Goal: Task Accomplishment & Management: Complete application form

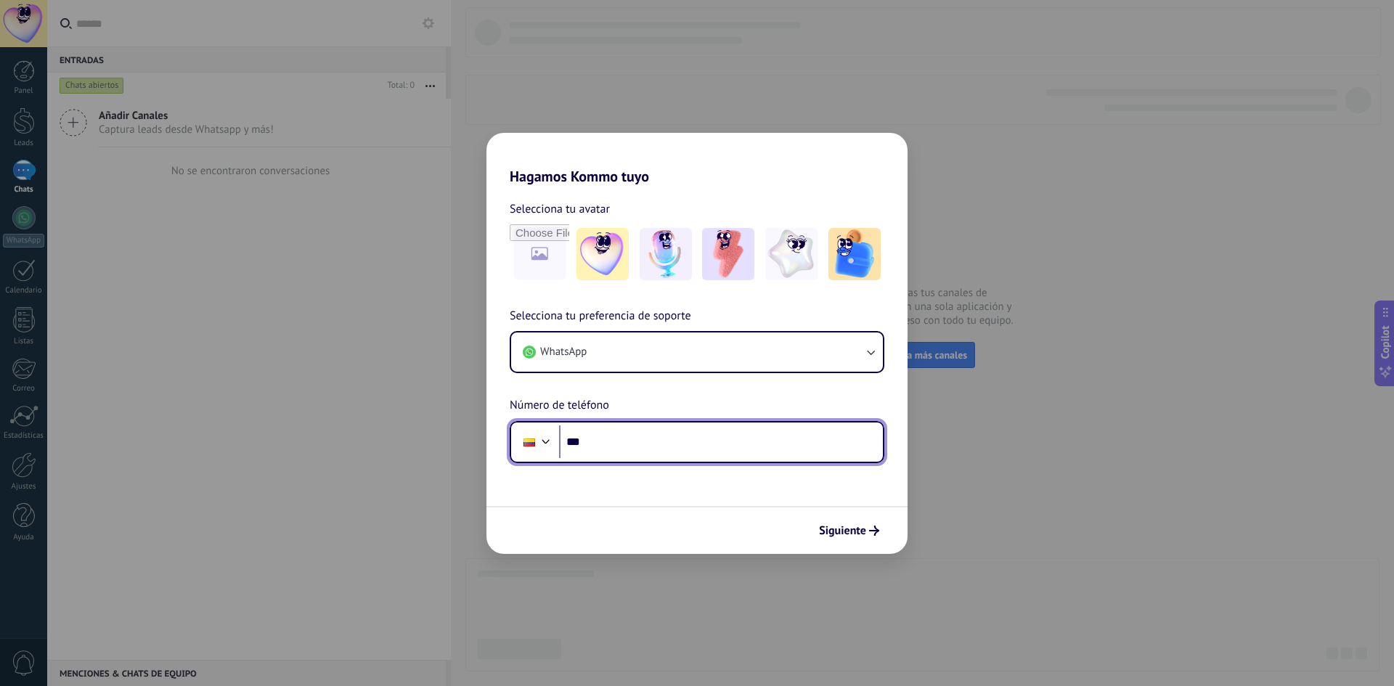
click at [533, 439] on div at bounding box center [529, 442] width 12 height 8
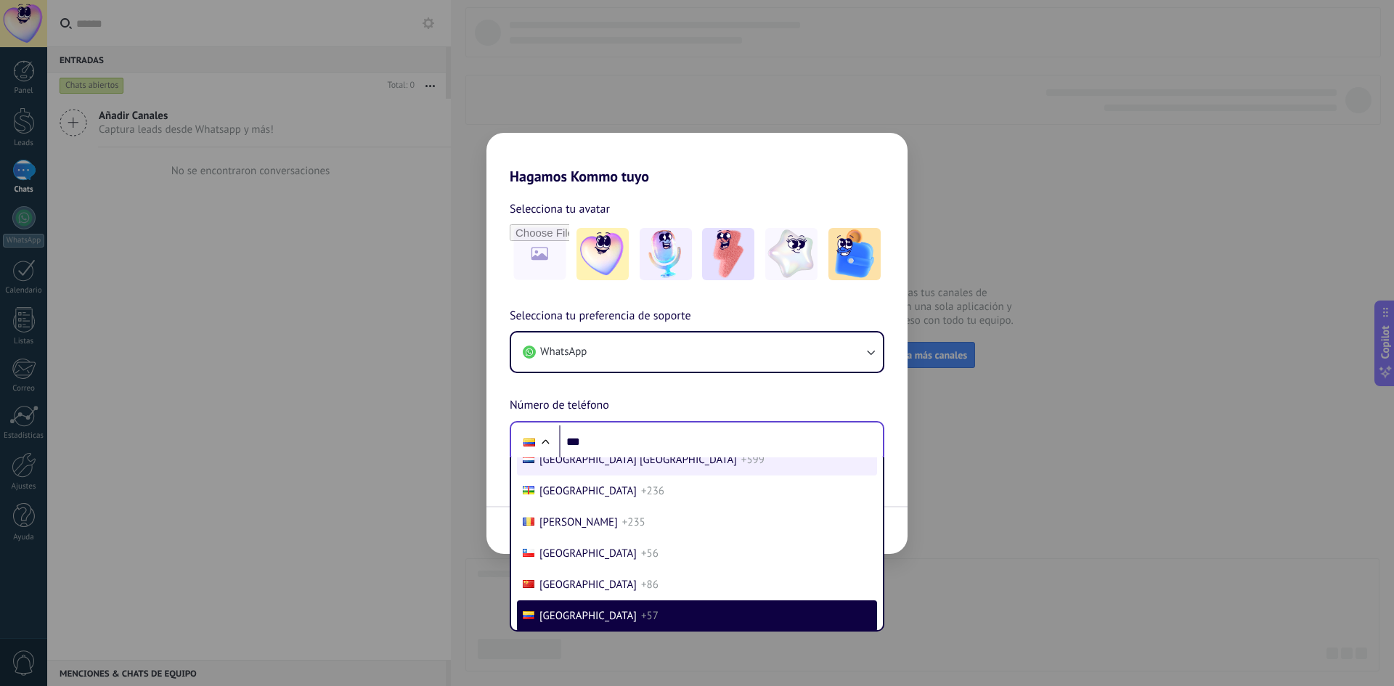
scroll to position [6141, 0]
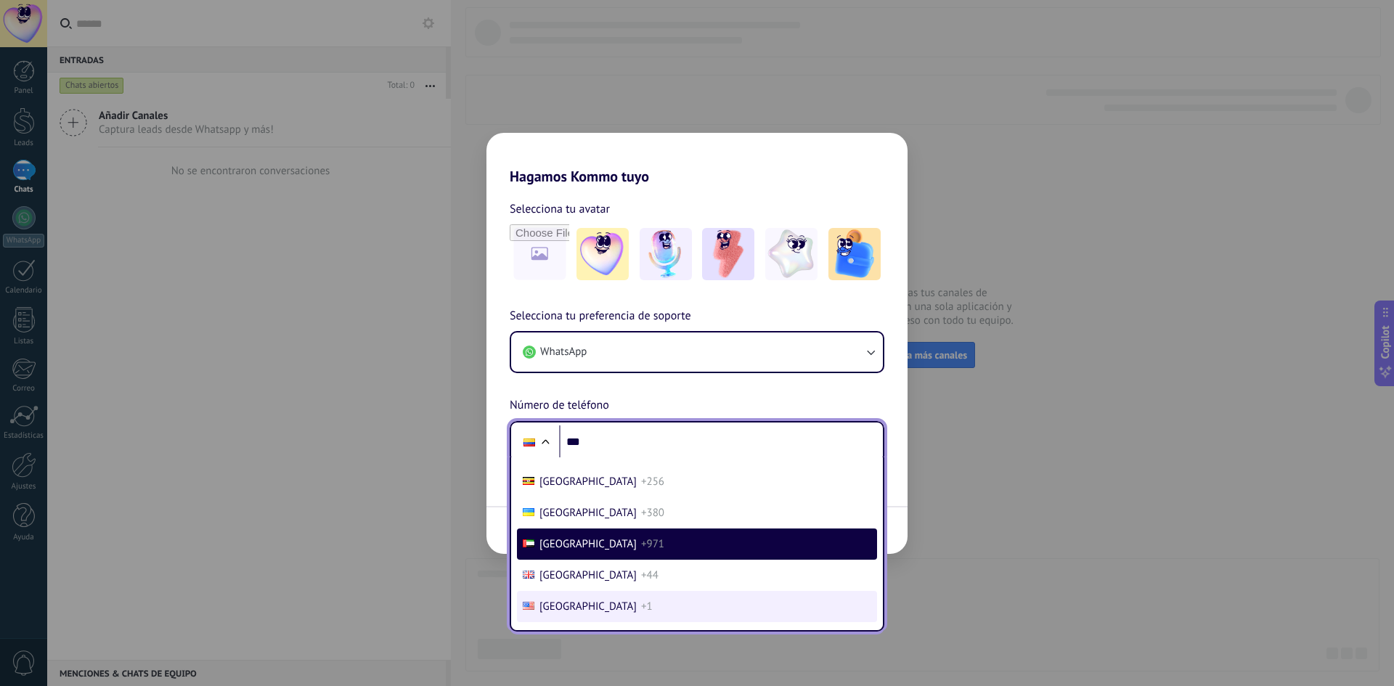
click at [575, 606] on span "[GEOGRAPHIC_DATA]" at bounding box center [587, 607] width 97 height 14
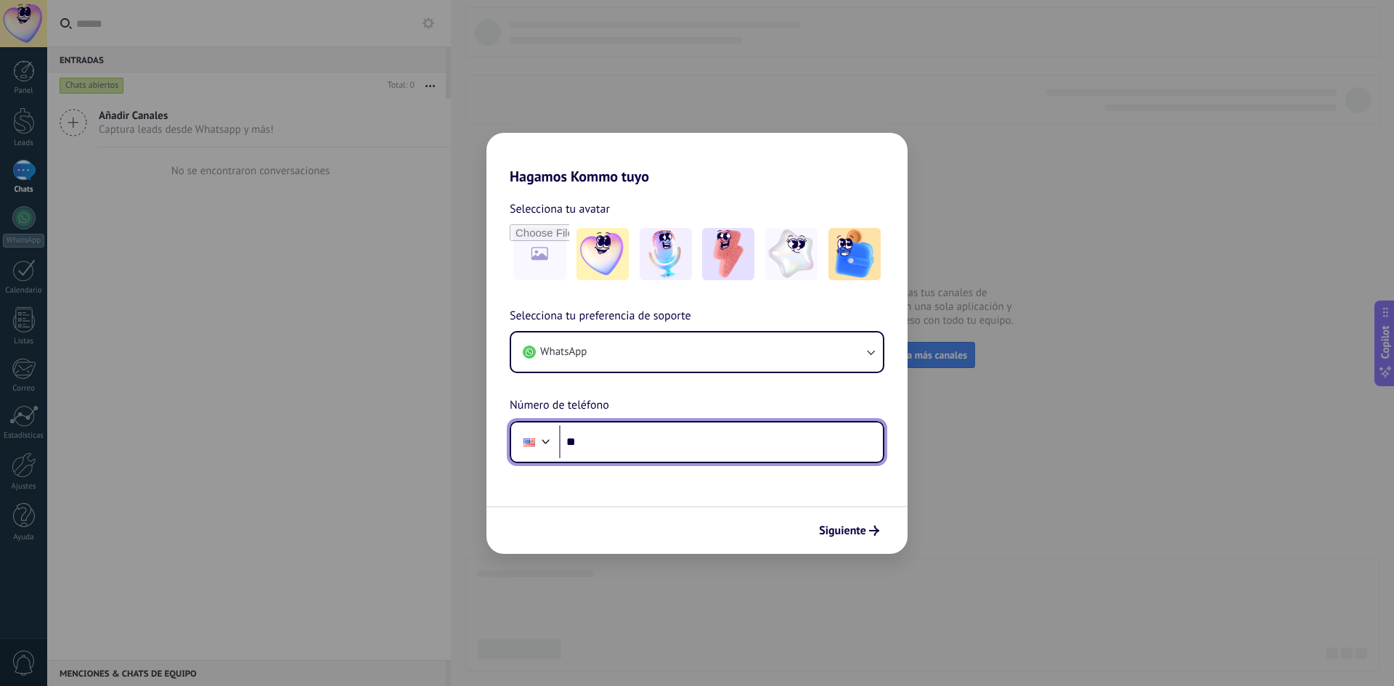
click at [608, 443] on input "***" at bounding box center [721, 441] width 324 height 33
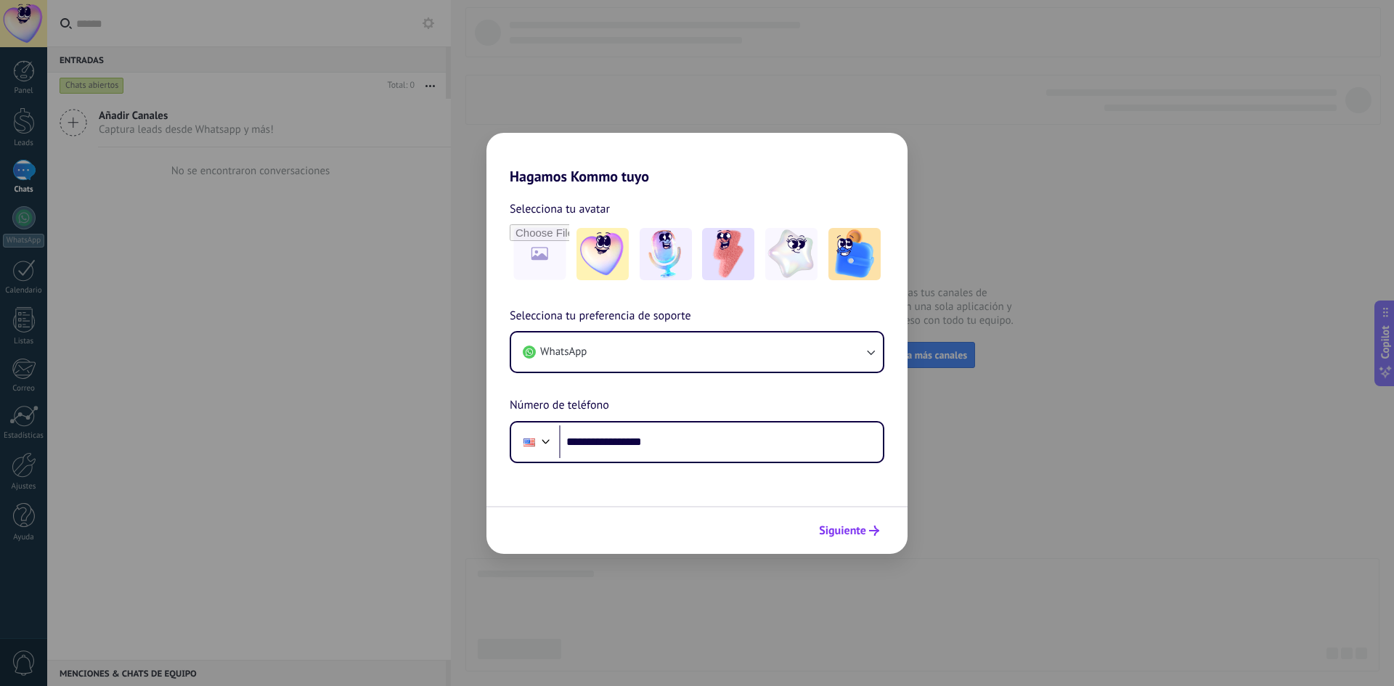
click at [838, 528] on span "Siguiente" at bounding box center [842, 531] width 47 height 10
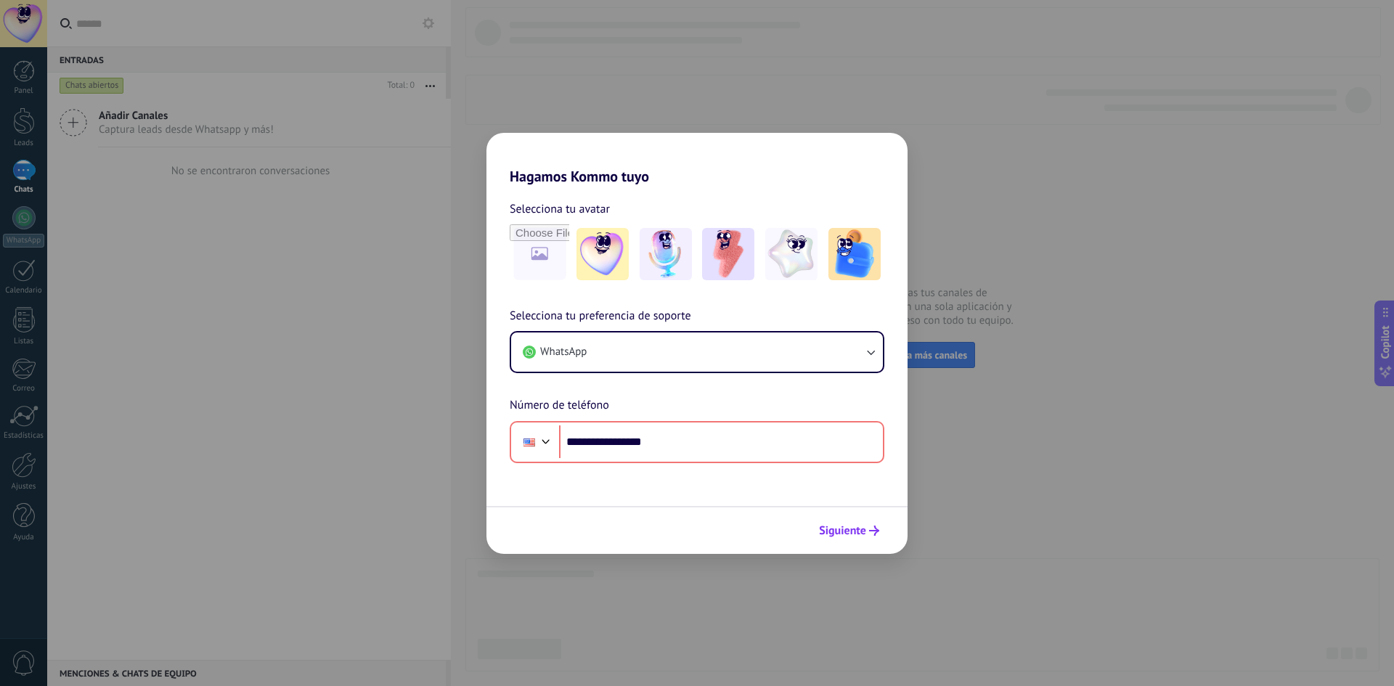
click at [838, 528] on span "Siguiente" at bounding box center [842, 531] width 47 height 10
click at [649, 356] on button "WhatsApp" at bounding box center [697, 351] width 372 height 39
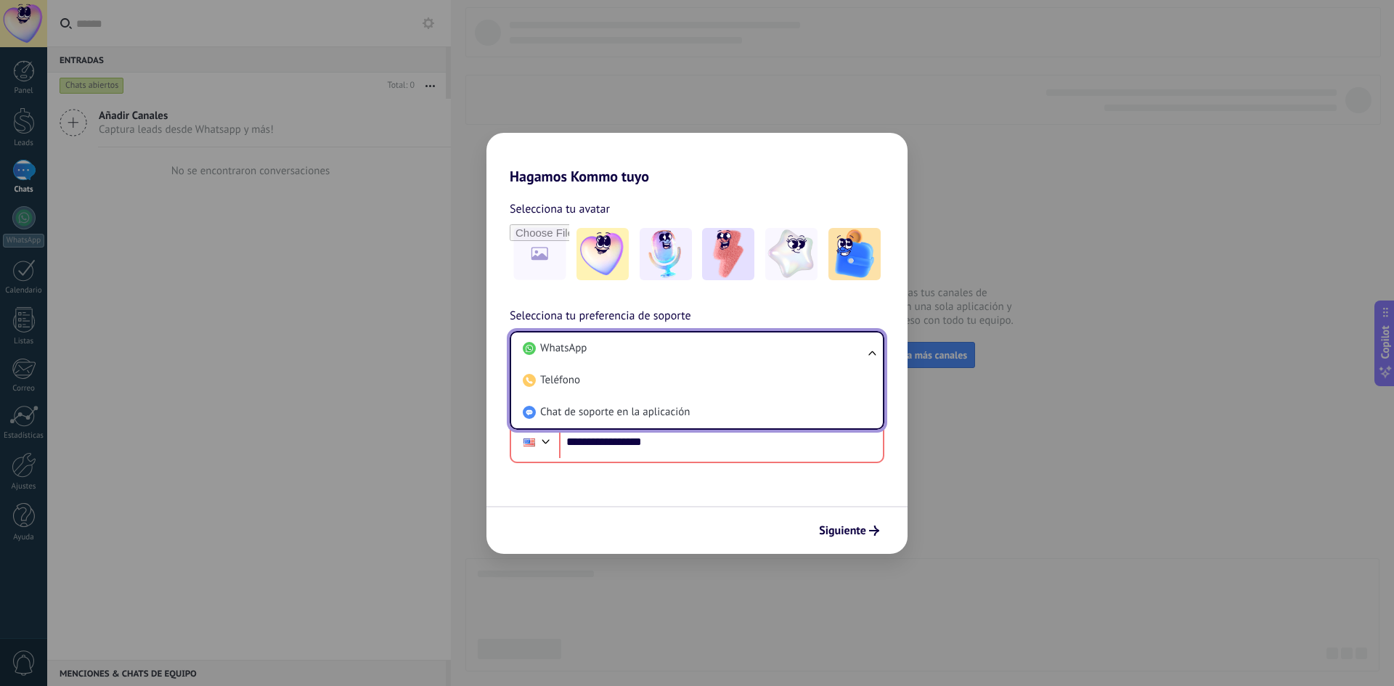
click at [649, 356] on li "WhatsApp" at bounding box center [694, 348] width 354 height 32
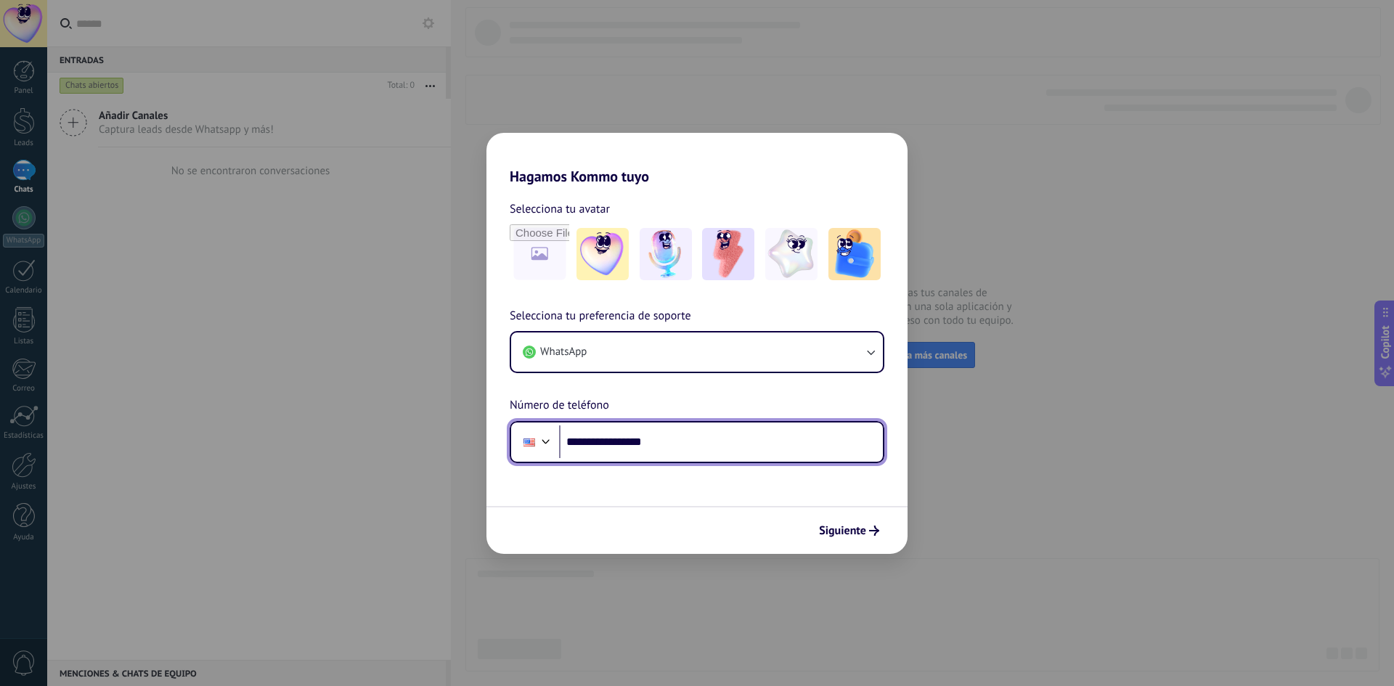
drag, startPoint x: 685, startPoint y: 441, endPoint x: 528, endPoint y: 461, distance: 158.7
click at [528, 461] on div "**********" at bounding box center [697, 442] width 375 height 42
type input "**"
type input "**********"
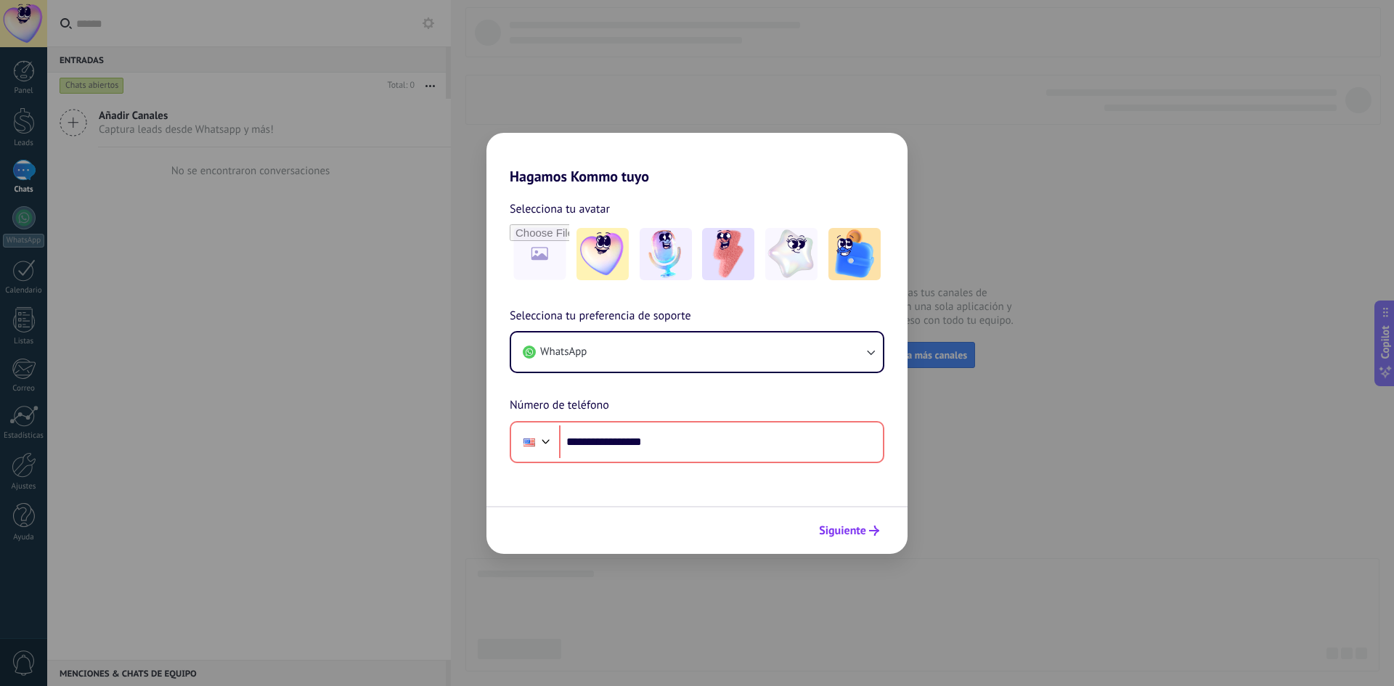
click at [849, 528] on span "Siguiente" at bounding box center [842, 531] width 47 height 10
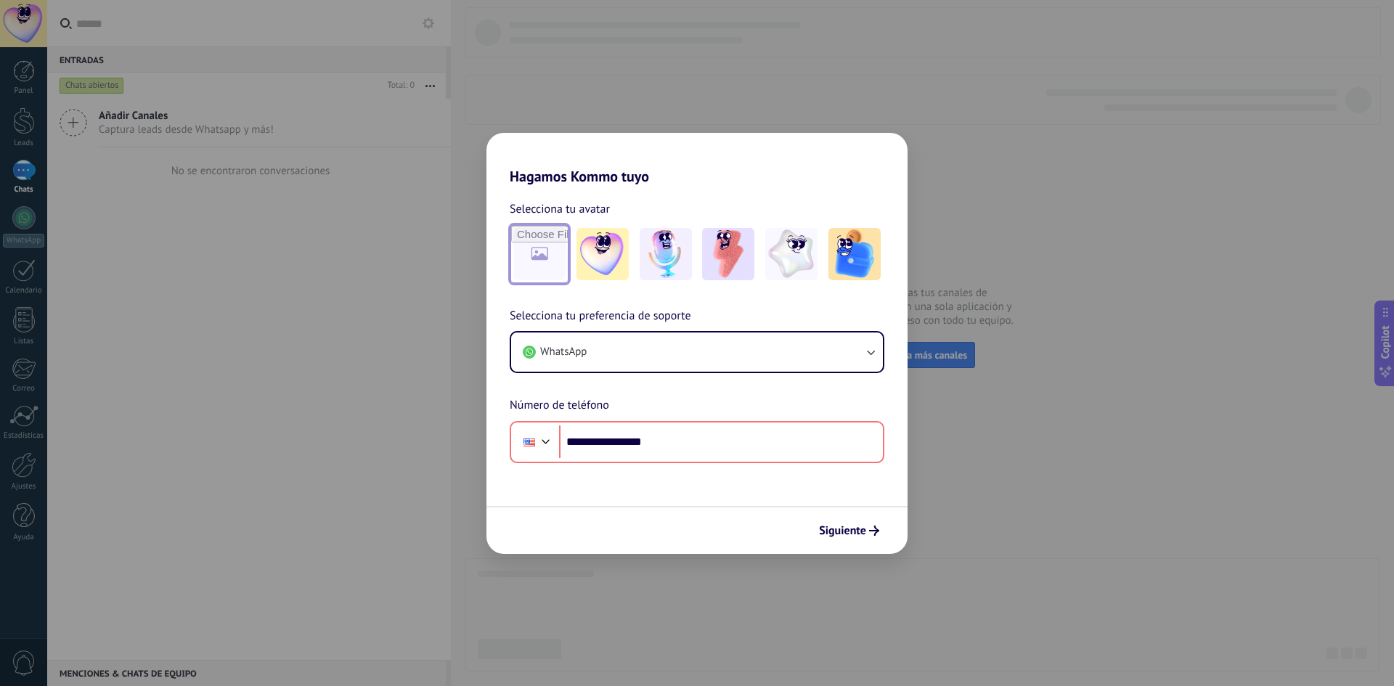
click at [549, 264] on input "file" at bounding box center [539, 254] width 57 height 57
type input "**********"
click at [847, 529] on span "Siguiente" at bounding box center [842, 531] width 47 height 10
click at [847, 527] on span "Siguiente" at bounding box center [842, 531] width 47 height 10
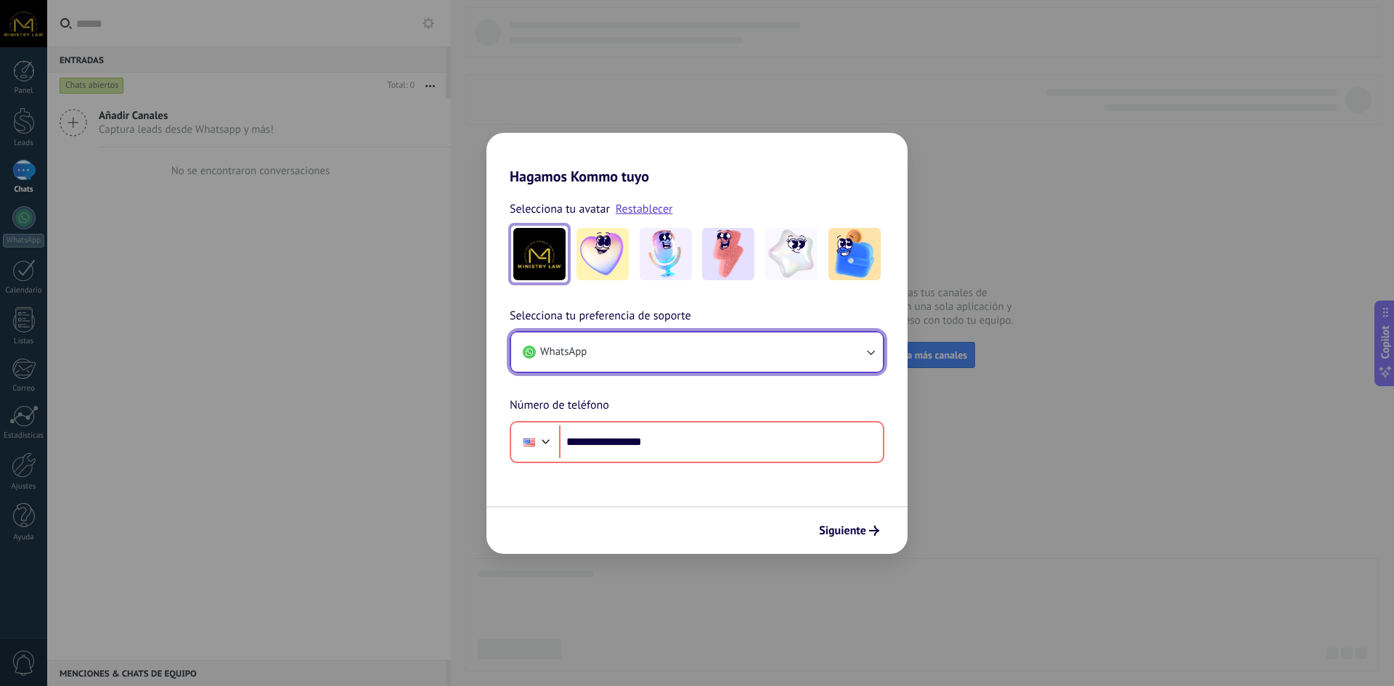
click at [757, 345] on button "WhatsApp" at bounding box center [697, 351] width 372 height 39
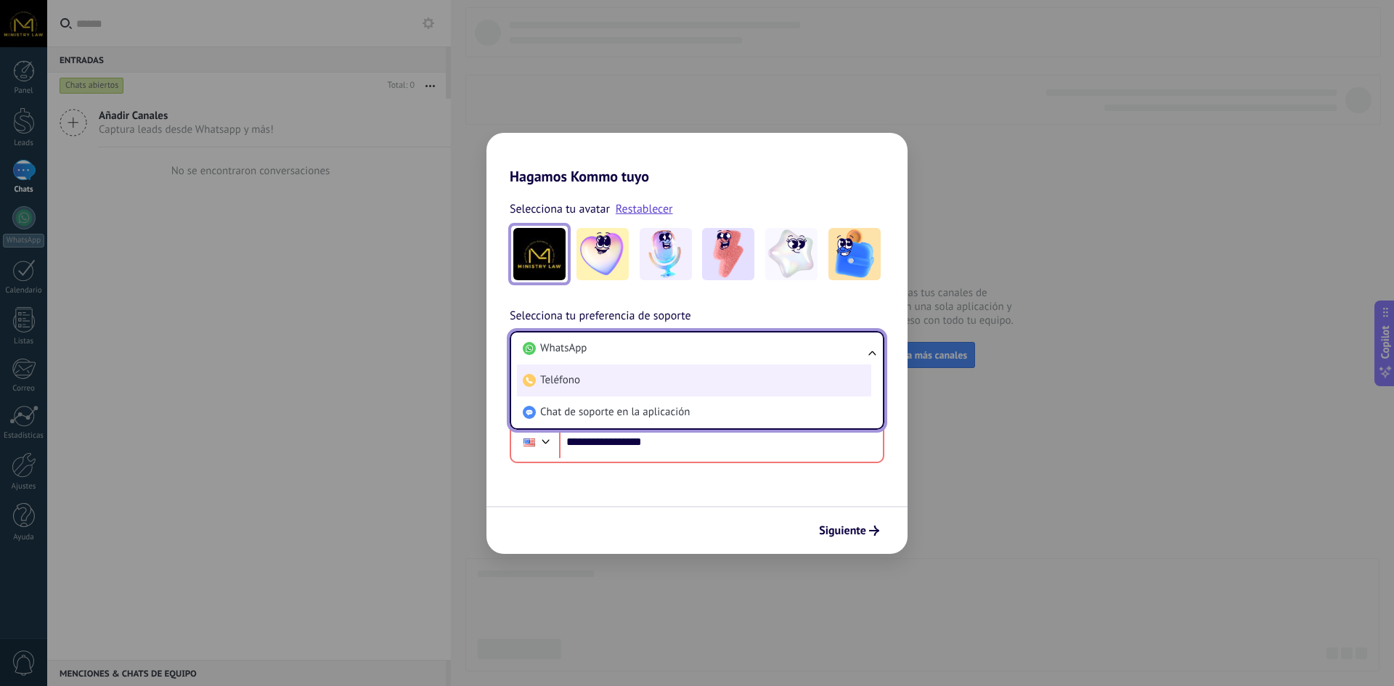
click at [634, 379] on li "Teléfono" at bounding box center [694, 380] width 354 height 32
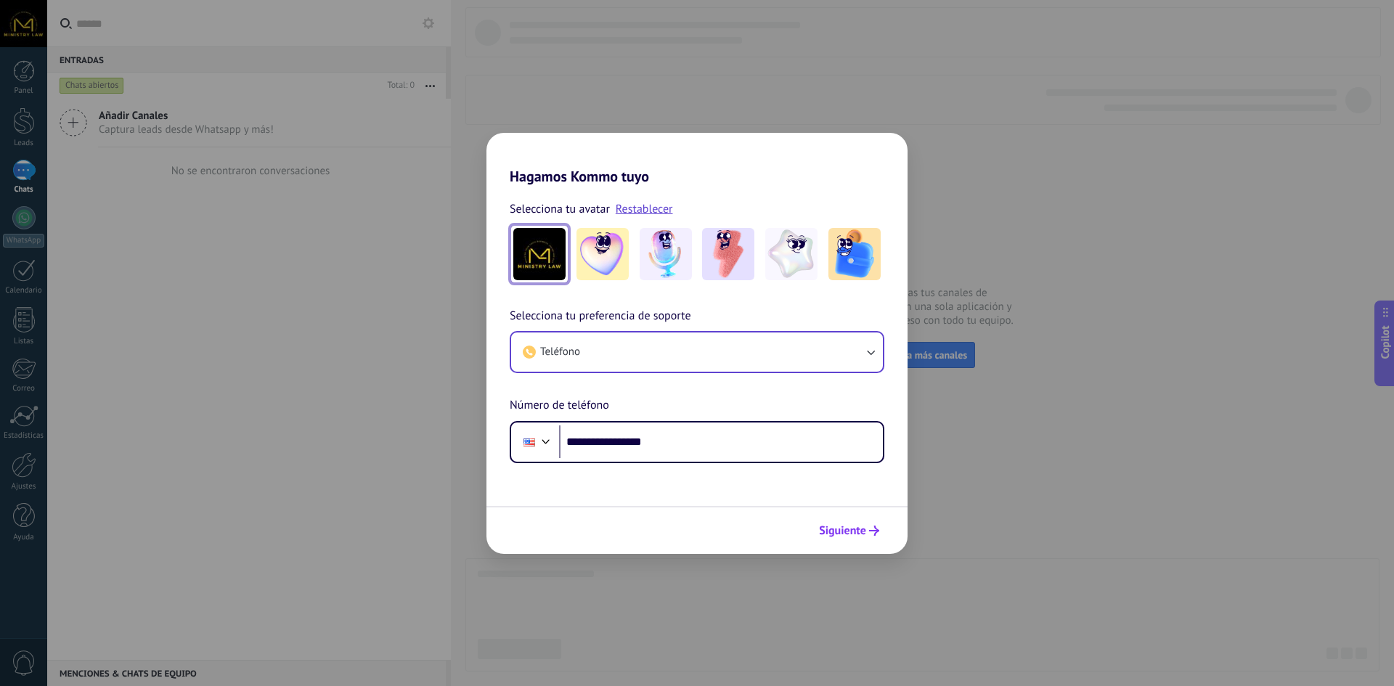
click at [862, 529] on span "Siguiente" at bounding box center [842, 531] width 47 height 10
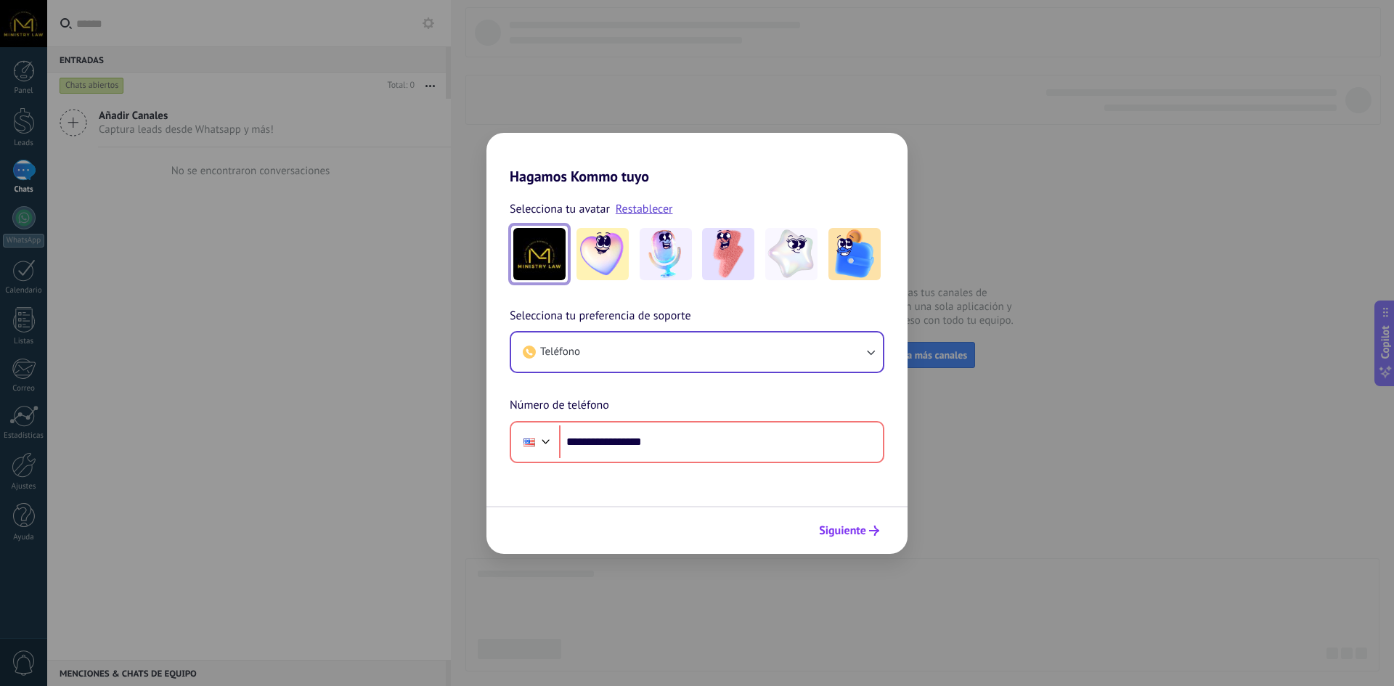
click at [857, 528] on span "Siguiente" at bounding box center [842, 531] width 47 height 10
click at [544, 440] on div at bounding box center [545, 439] width 17 height 17
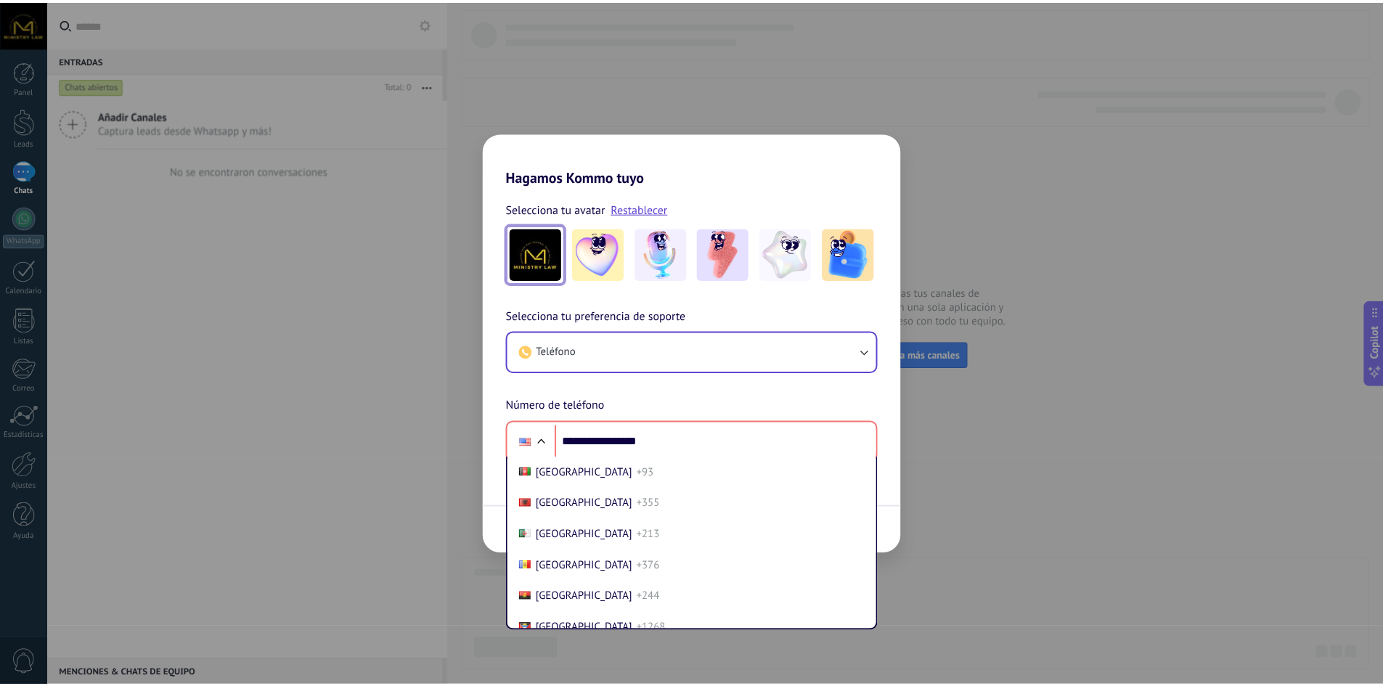
scroll to position [6131, 0]
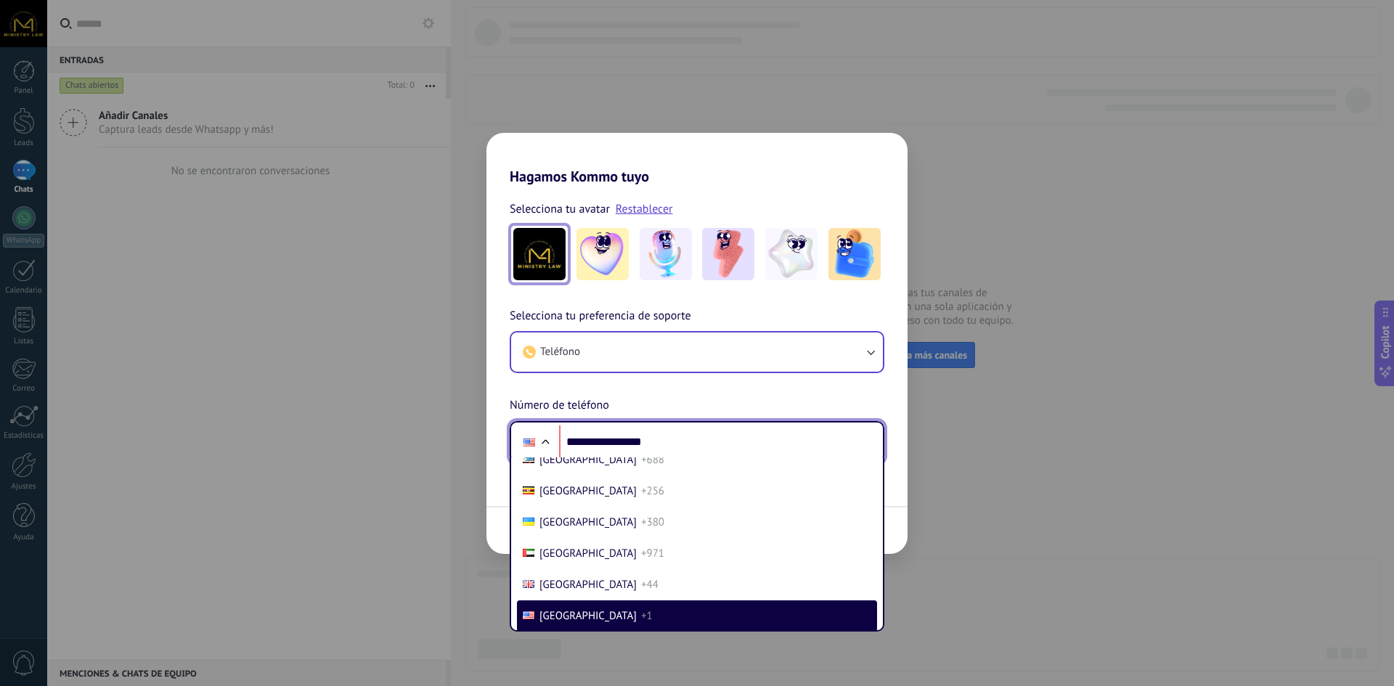
click at [544, 440] on div at bounding box center [544, 443] width 17 height 17
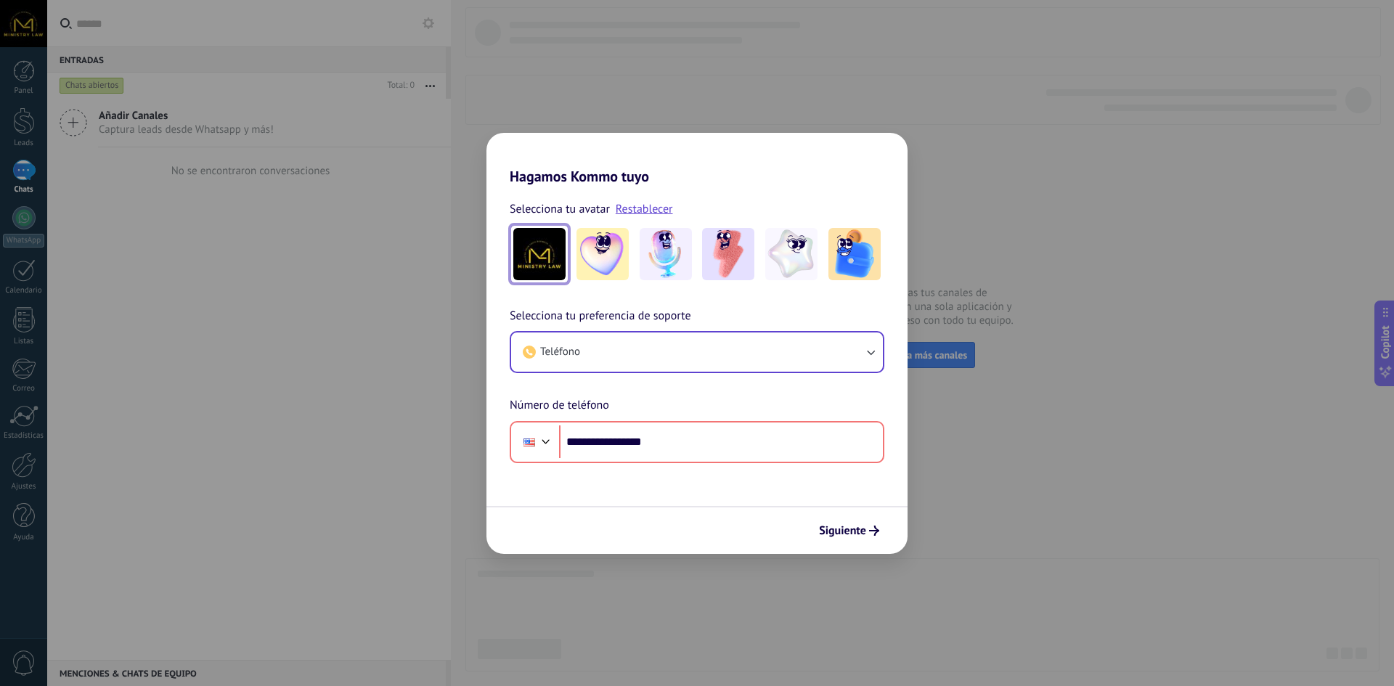
click at [847, 112] on div "**********" at bounding box center [697, 343] width 1394 height 686
click at [846, 112] on div "**********" at bounding box center [697, 343] width 1394 height 686
click at [719, 353] on button "Teléfono" at bounding box center [697, 351] width 372 height 39
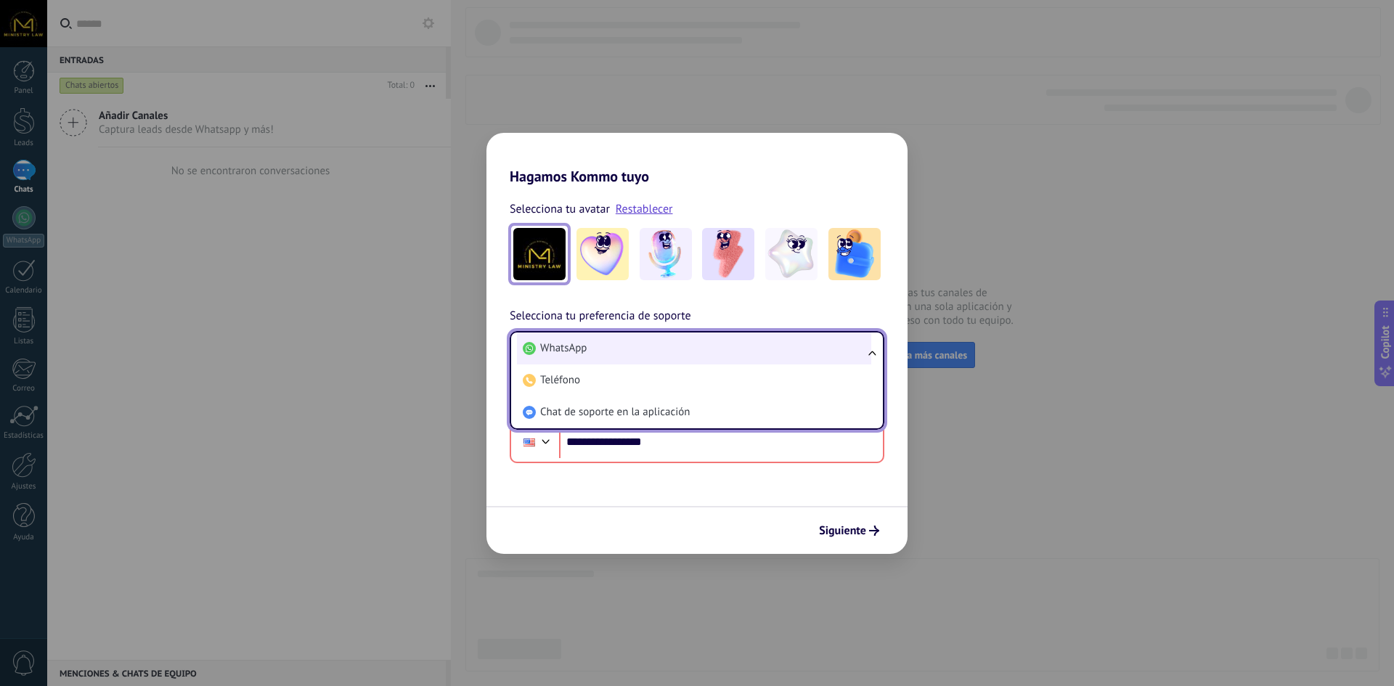
click at [721, 351] on li "WhatsApp" at bounding box center [694, 348] width 354 height 32
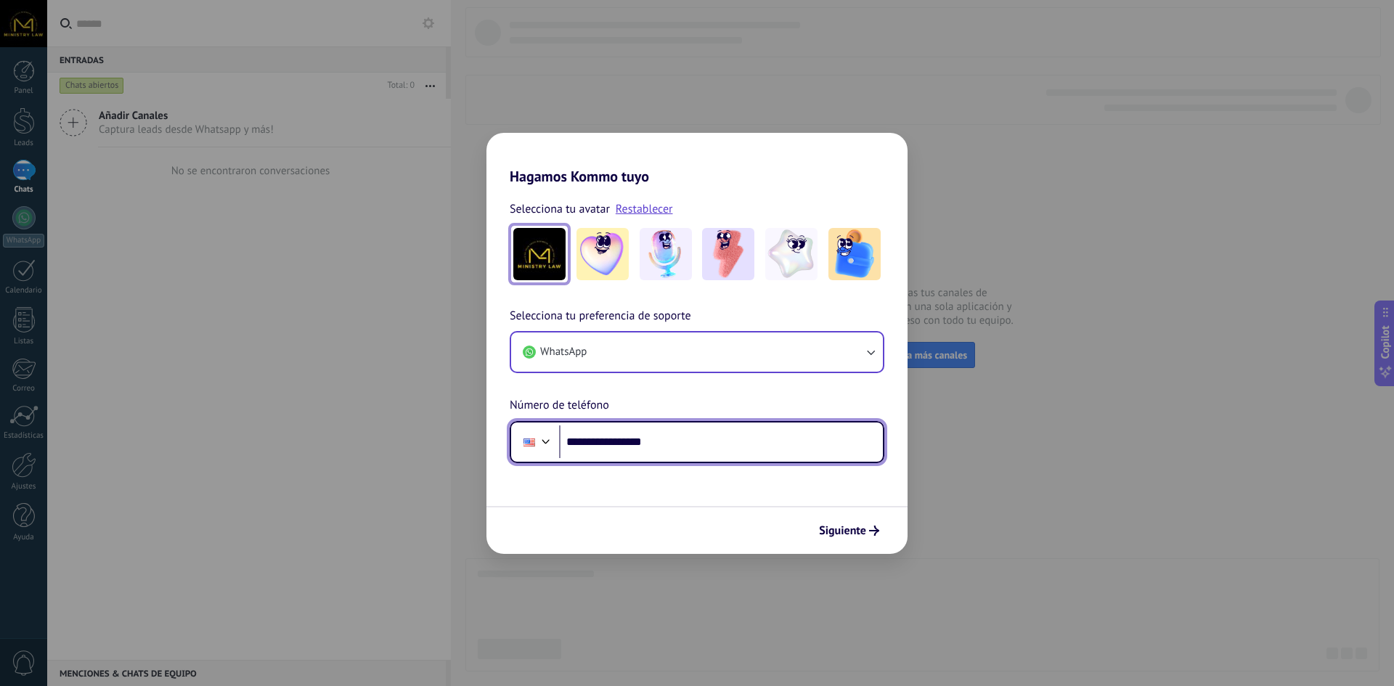
click at [671, 439] on input "**********" at bounding box center [721, 441] width 324 height 33
type input "**"
type input "**********"
click at [849, 520] on button "Siguiente" at bounding box center [848, 530] width 73 height 25
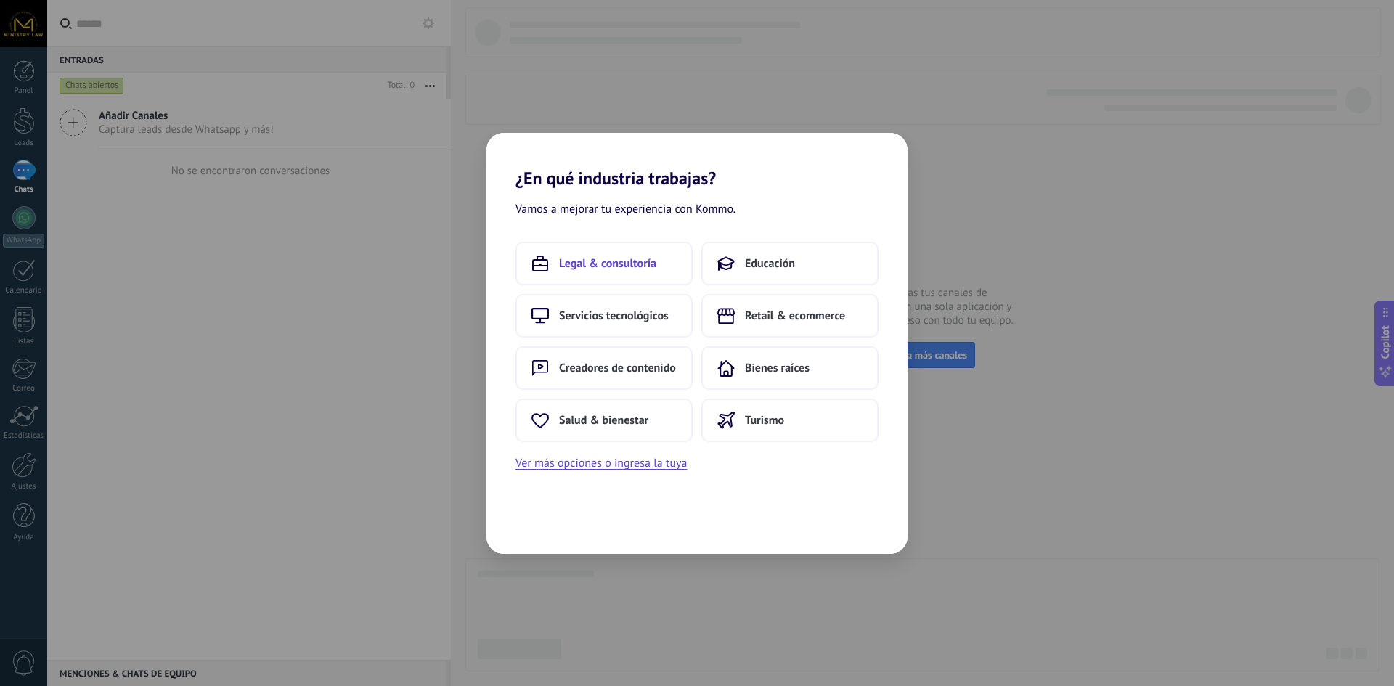
click at [621, 266] on span "Legal & consultoría" at bounding box center [607, 263] width 97 height 15
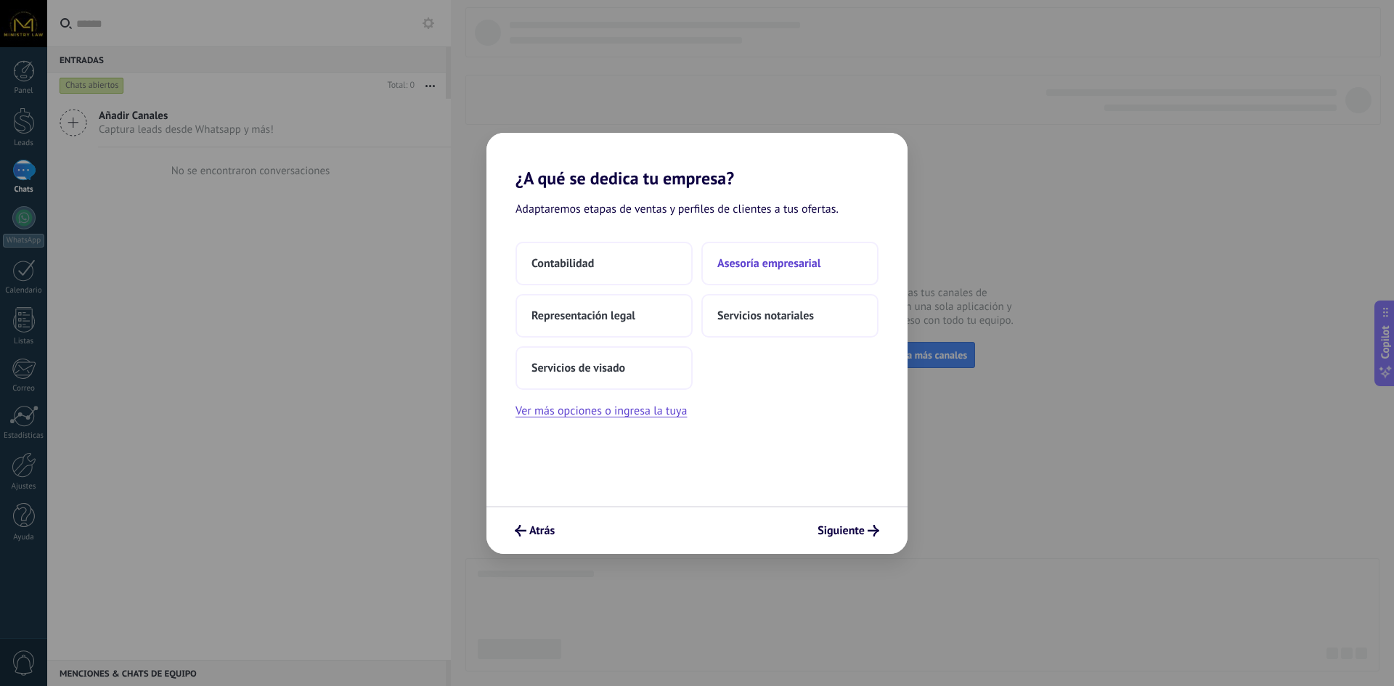
click at [804, 259] on span "Asesoría empresarial" at bounding box center [768, 263] width 103 height 15
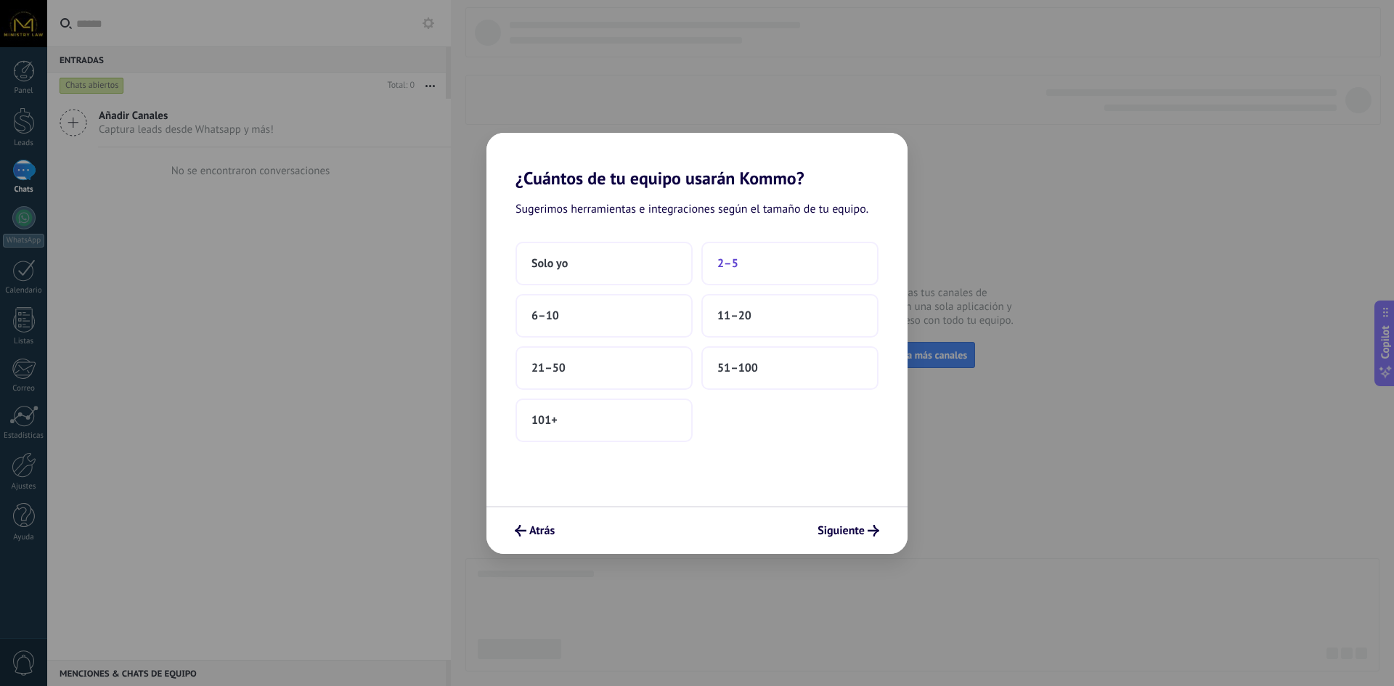
click at [729, 261] on span "2–5" at bounding box center [727, 263] width 21 height 15
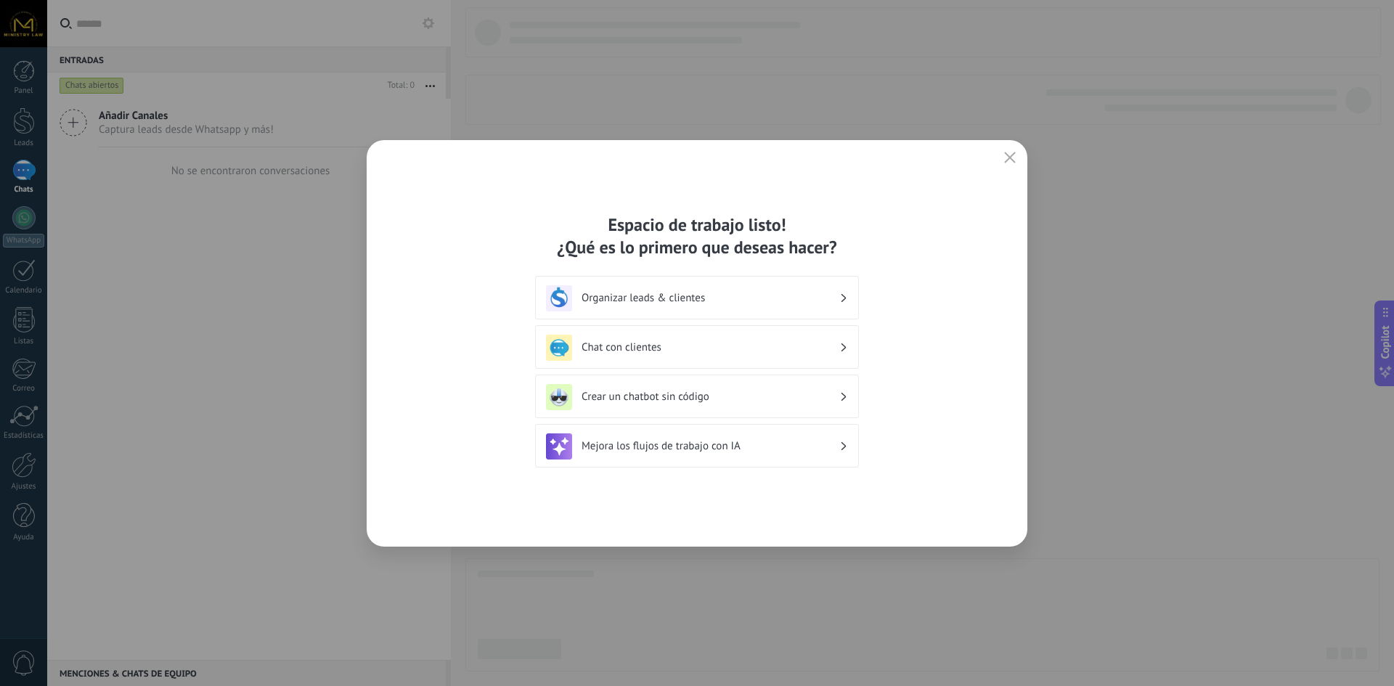
click at [714, 293] on h3 "Organizar leads & clientes" at bounding box center [710, 298] width 258 height 14
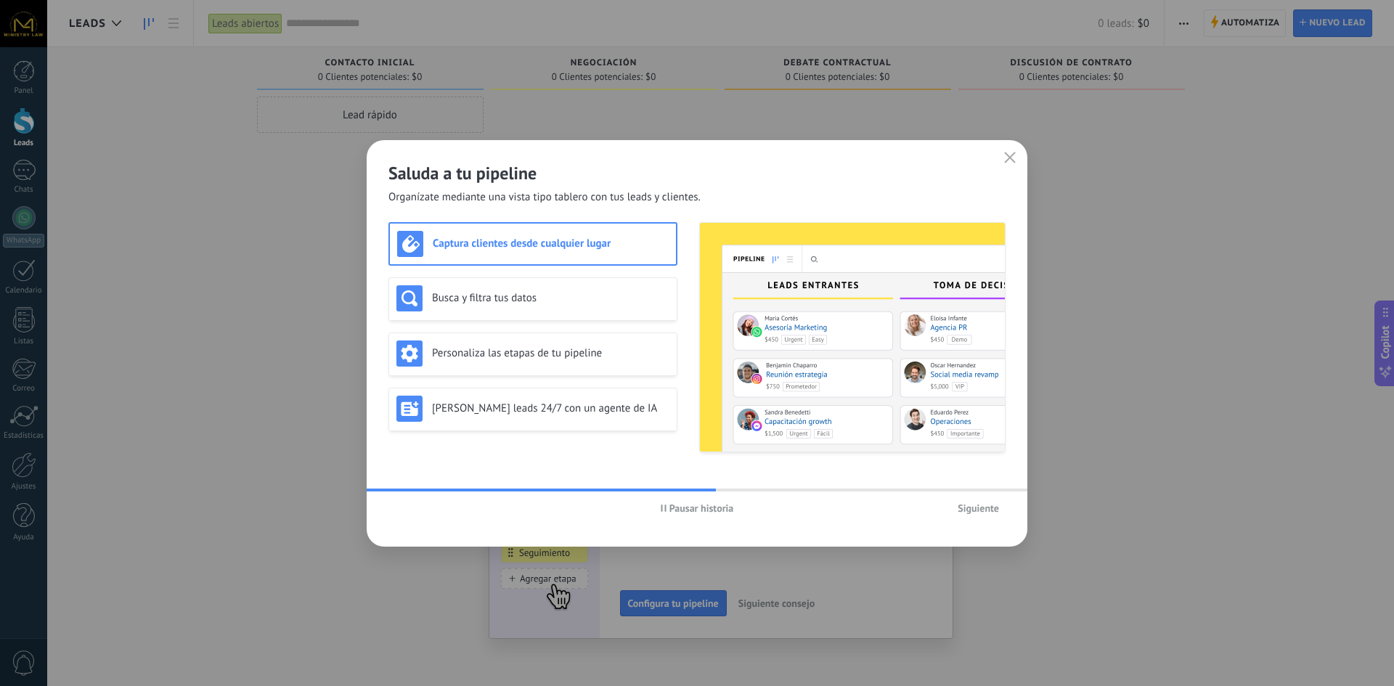
click at [983, 504] on span "Siguiente" at bounding box center [978, 508] width 41 height 10
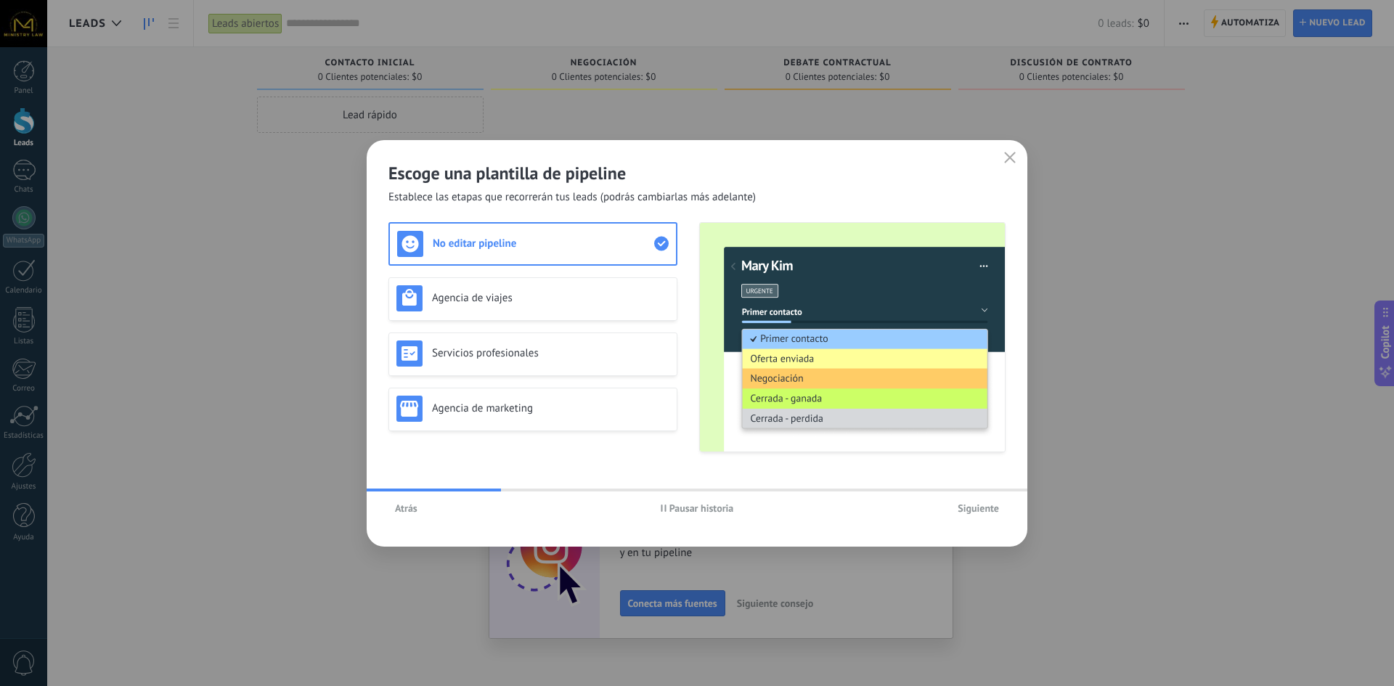
click at [983, 504] on span "Siguiente" at bounding box center [978, 508] width 41 height 10
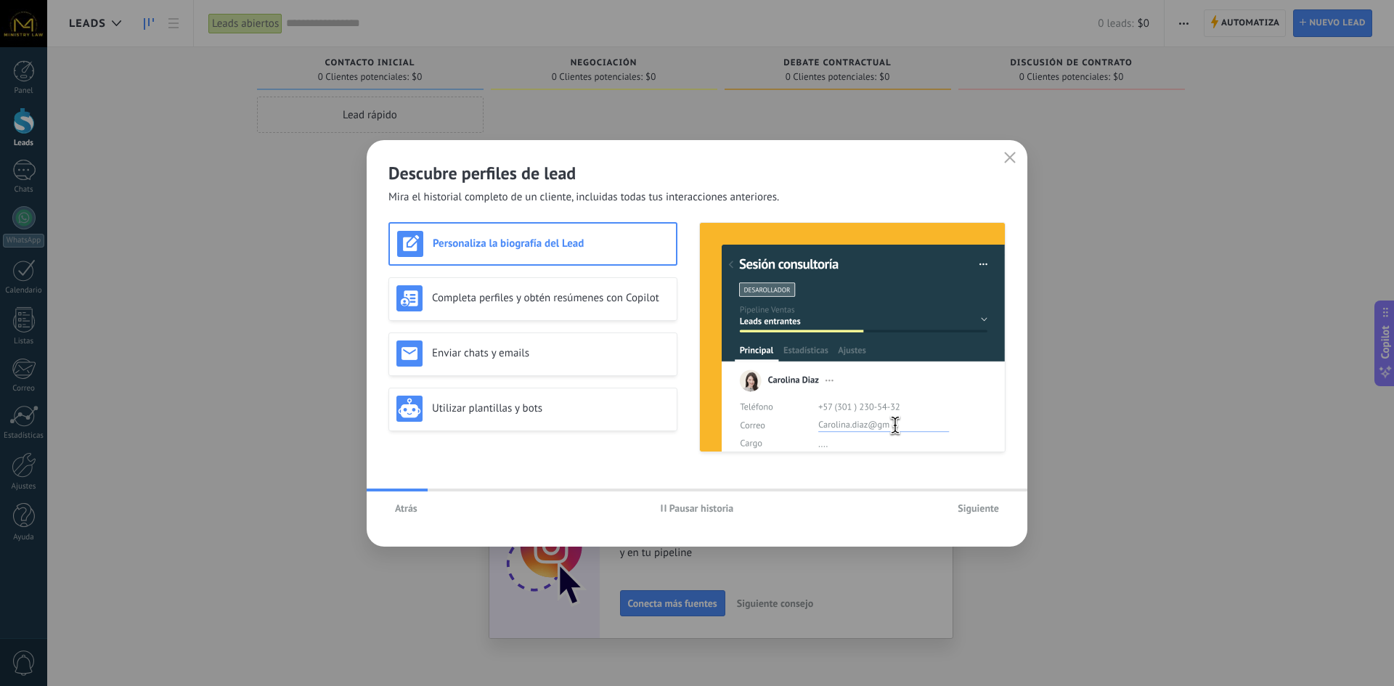
click at [983, 504] on span "Siguiente" at bounding box center [978, 508] width 41 height 10
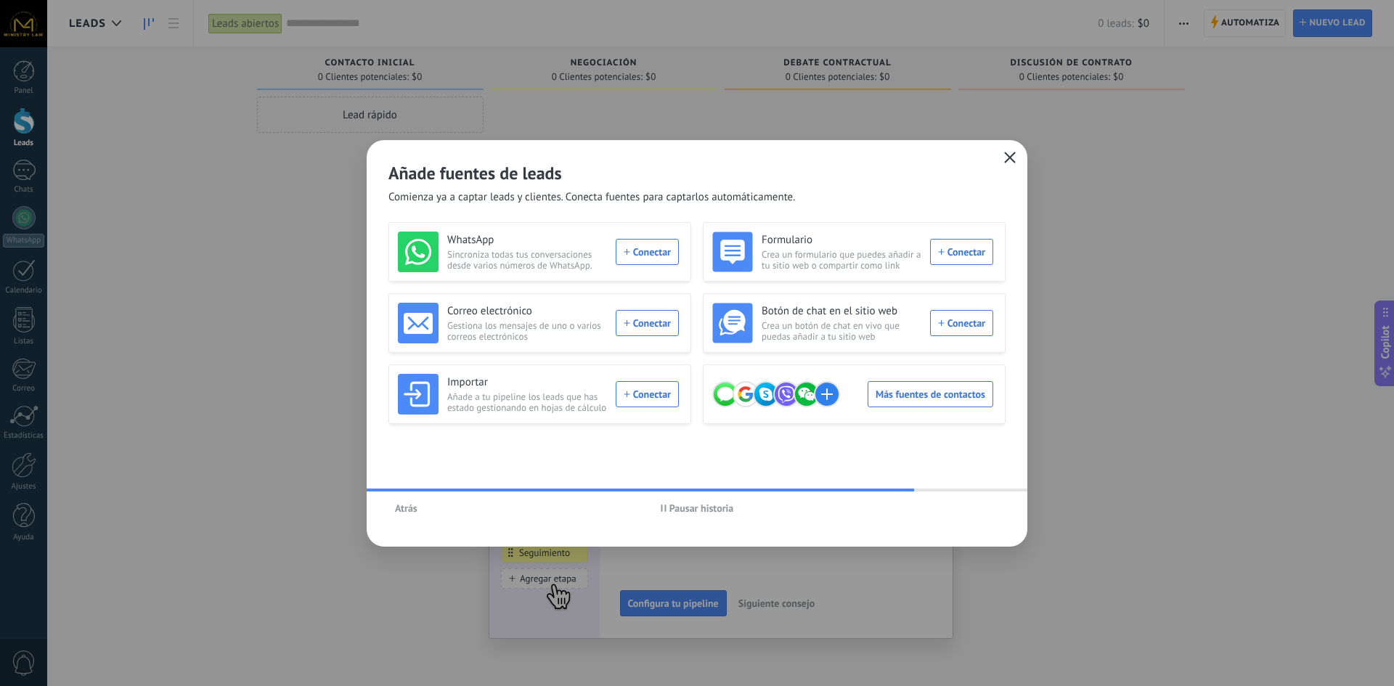
click at [1009, 159] on icon "button" at bounding box center [1010, 158] width 12 height 12
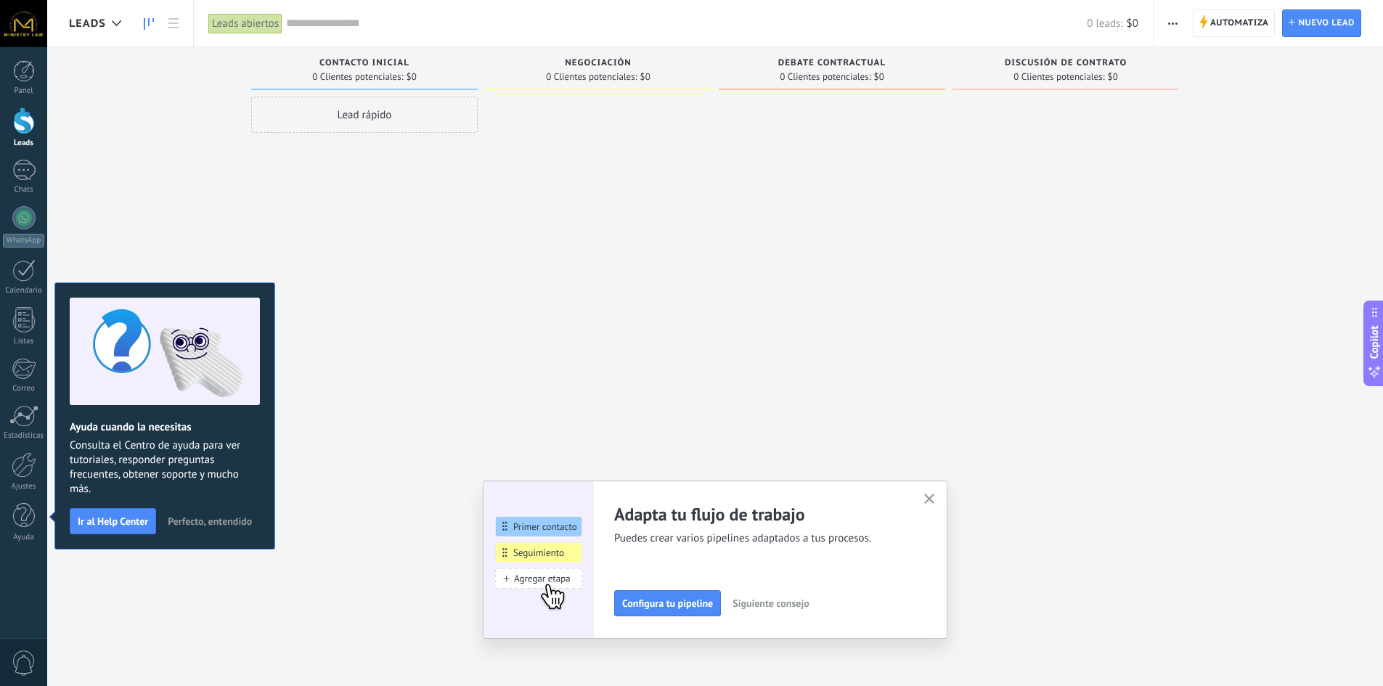
click at [934, 496] on icon "button" at bounding box center [929, 499] width 11 height 11
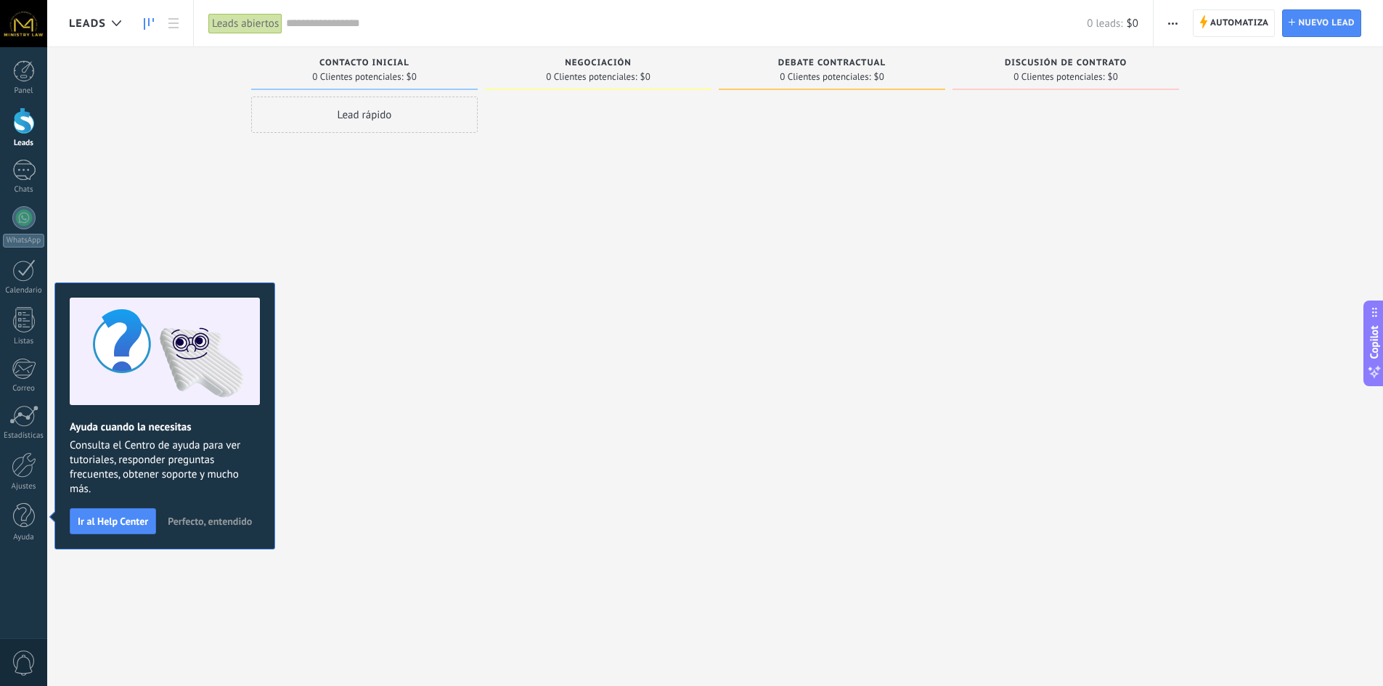
click at [206, 521] on span "Perfecto, entendido" at bounding box center [210, 521] width 84 height 10
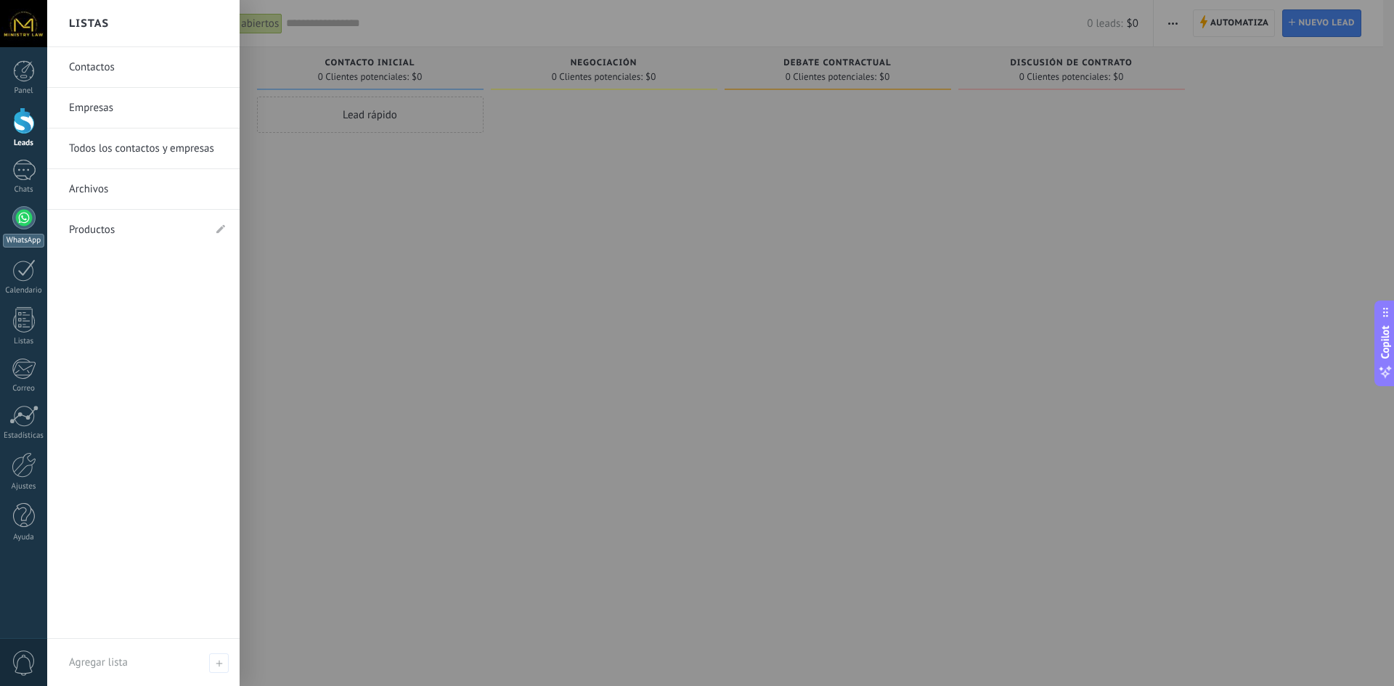
click at [25, 218] on div at bounding box center [23, 217] width 23 height 23
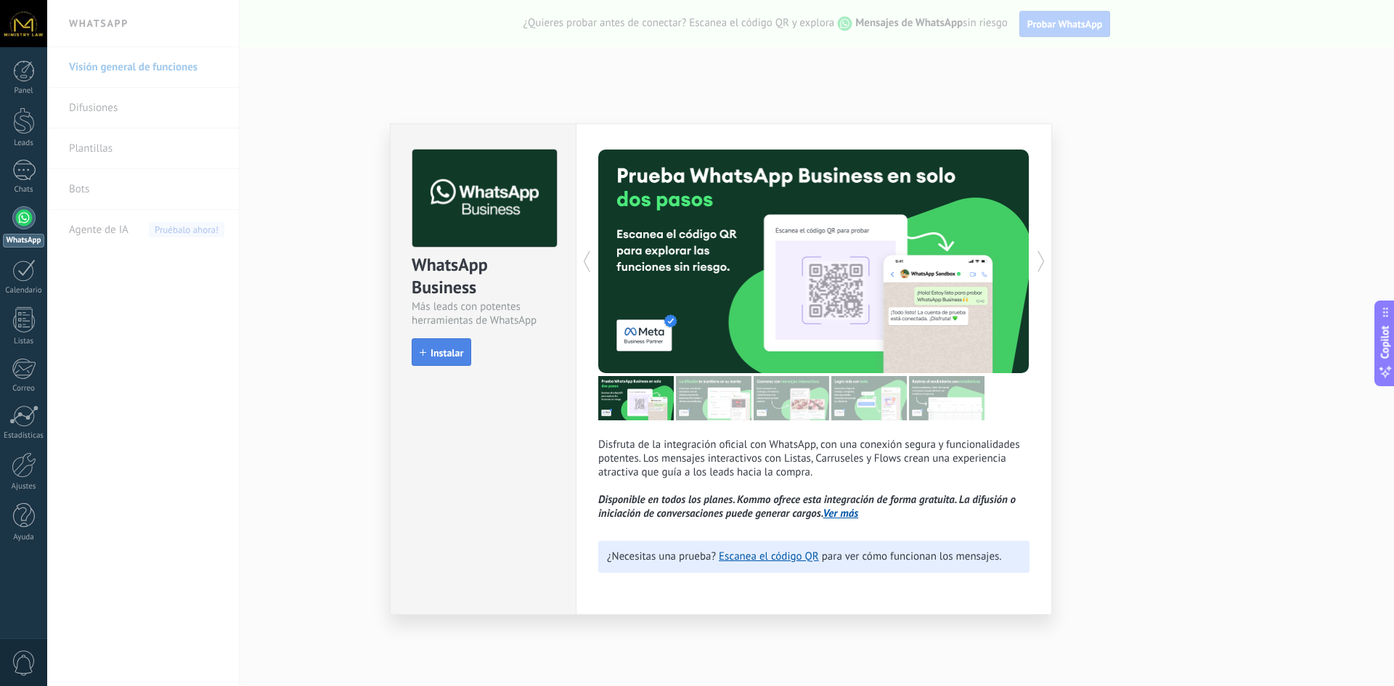
click at [444, 354] on span "Instalar" at bounding box center [446, 353] width 33 height 10
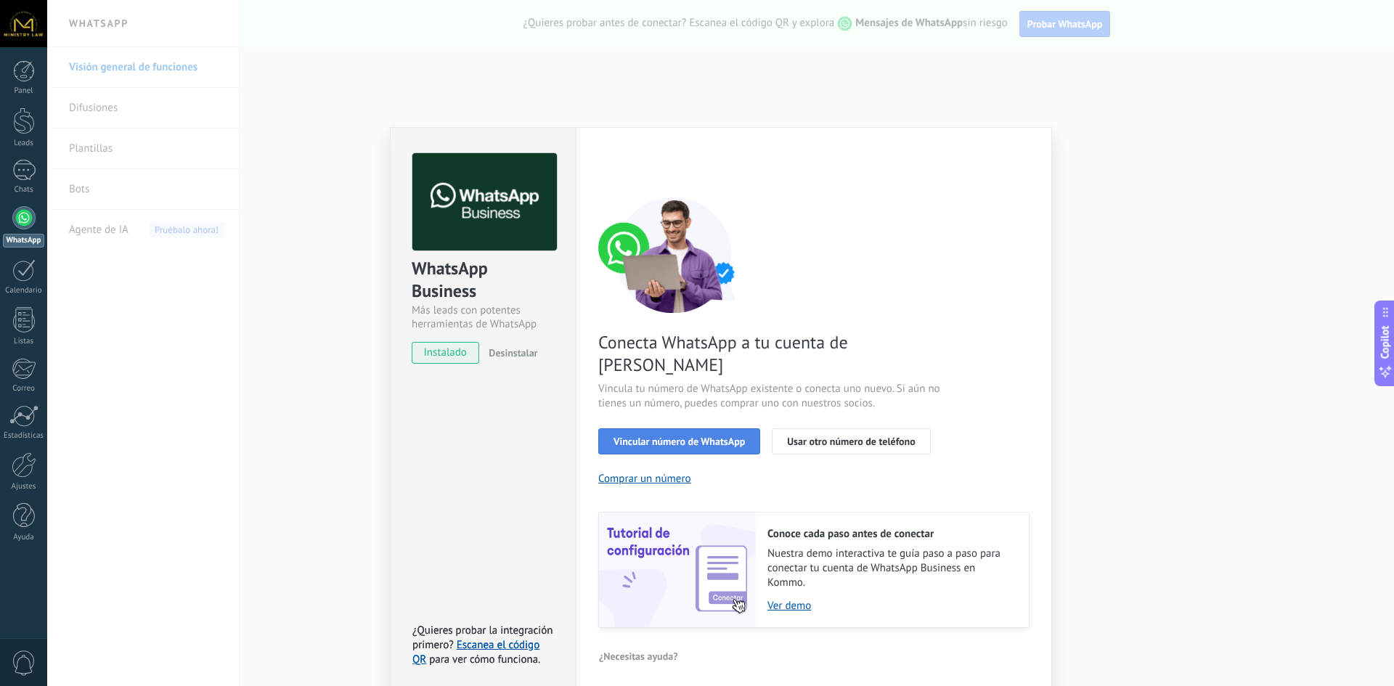
click at [723, 436] on span "Vincular número de WhatsApp" at bounding box center [678, 441] width 131 height 10
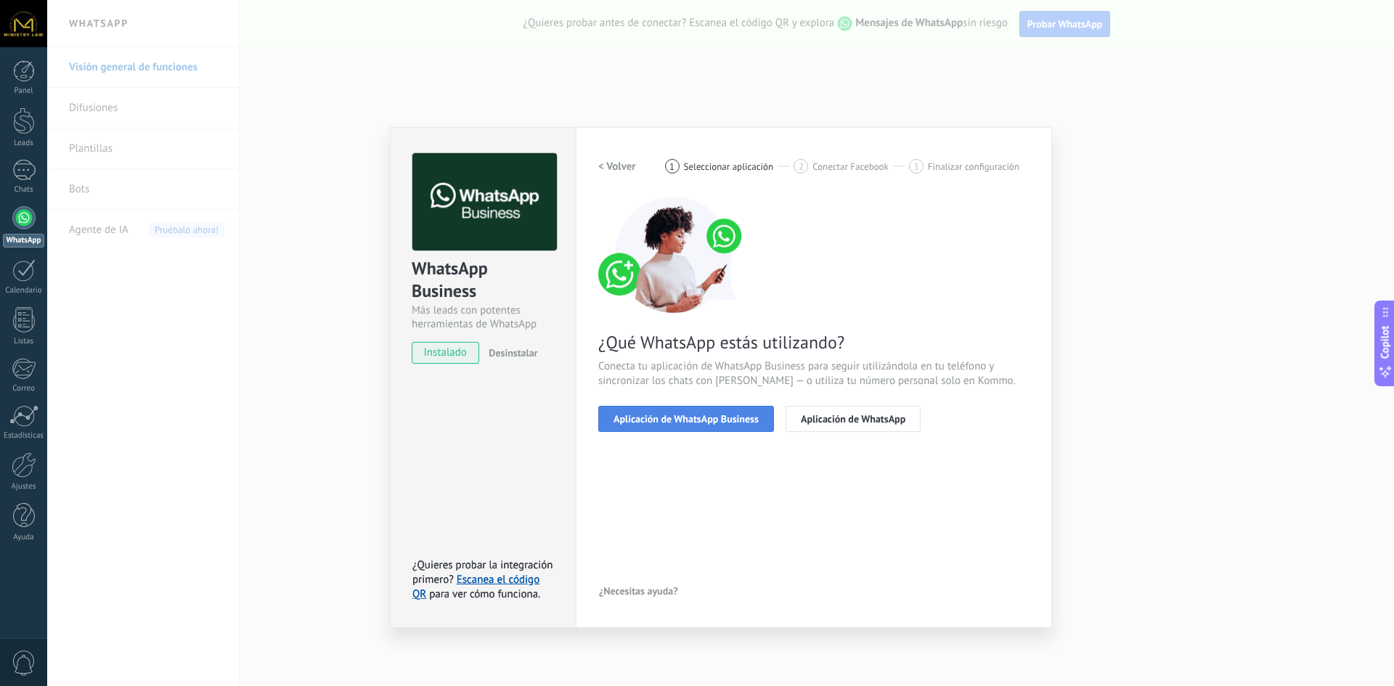
click at [723, 420] on span "Aplicación de WhatsApp Business" at bounding box center [685, 419] width 145 height 10
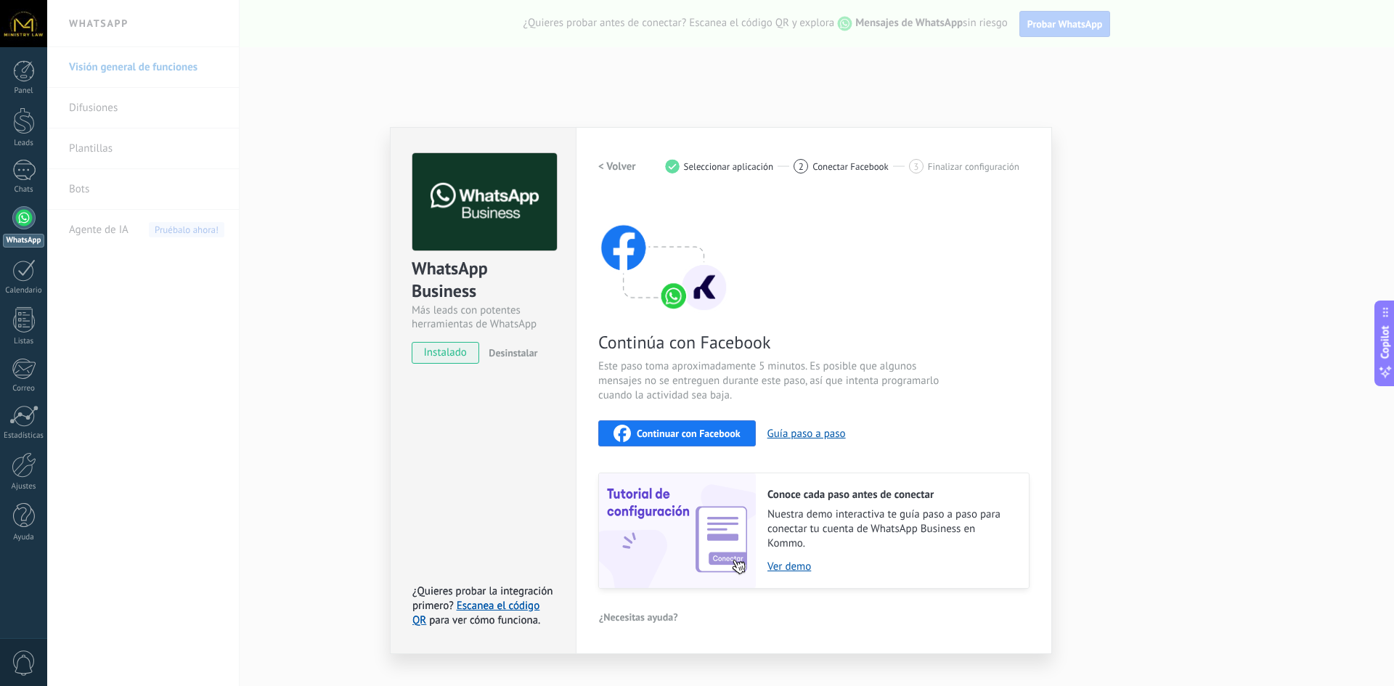
click at [670, 434] on span "Continuar con Facebook" at bounding box center [689, 433] width 104 height 10
click at [669, 429] on span "Continuar con Facebook" at bounding box center [689, 433] width 104 height 10
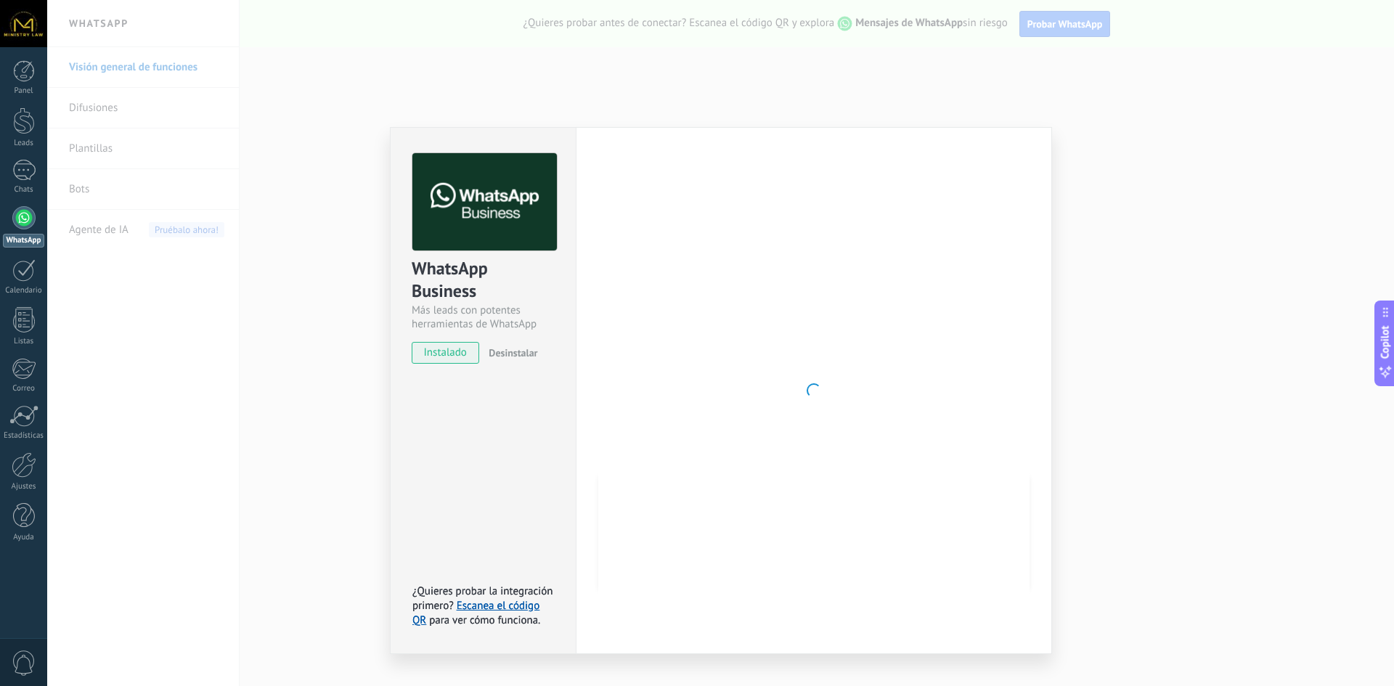
click at [852, 97] on div "WhatsApp Business Más leads con potentes herramientas de WhatsApp instalado Des…" at bounding box center [720, 343] width 1347 height 686
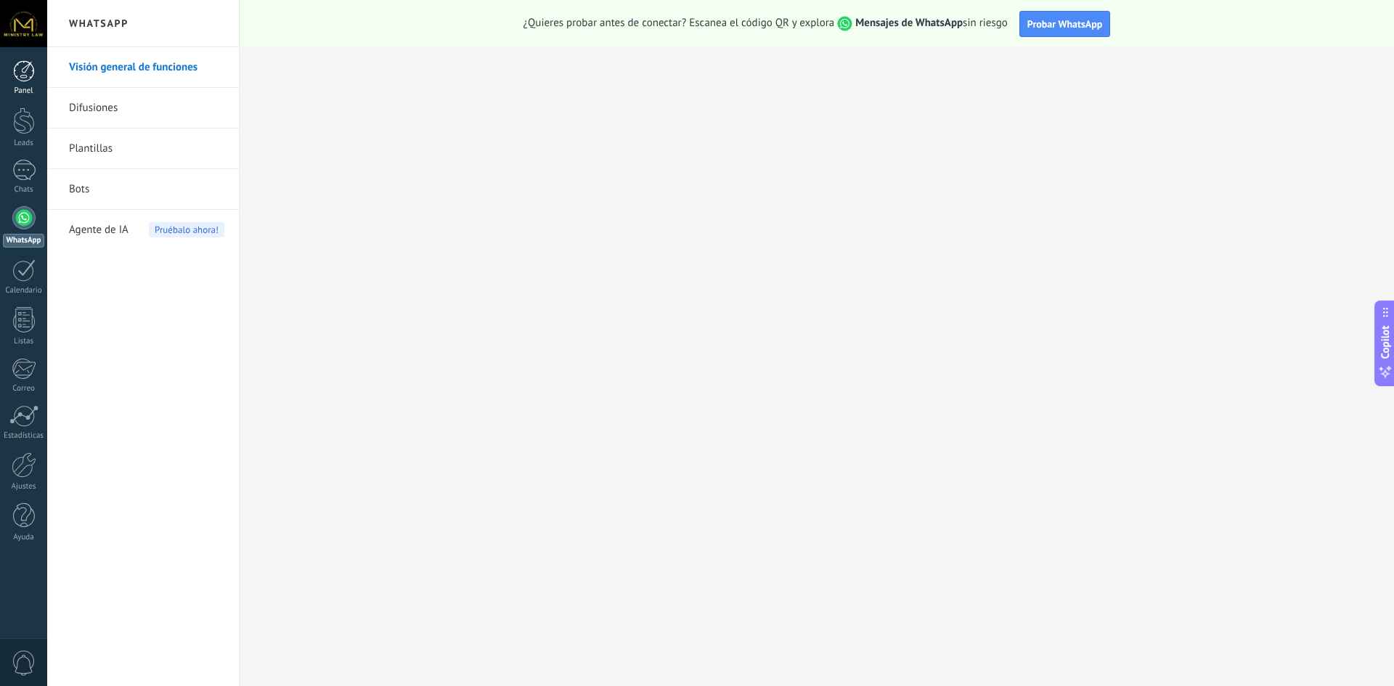
click at [26, 71] on div at bounding box center [24, 71] width 22 height 22
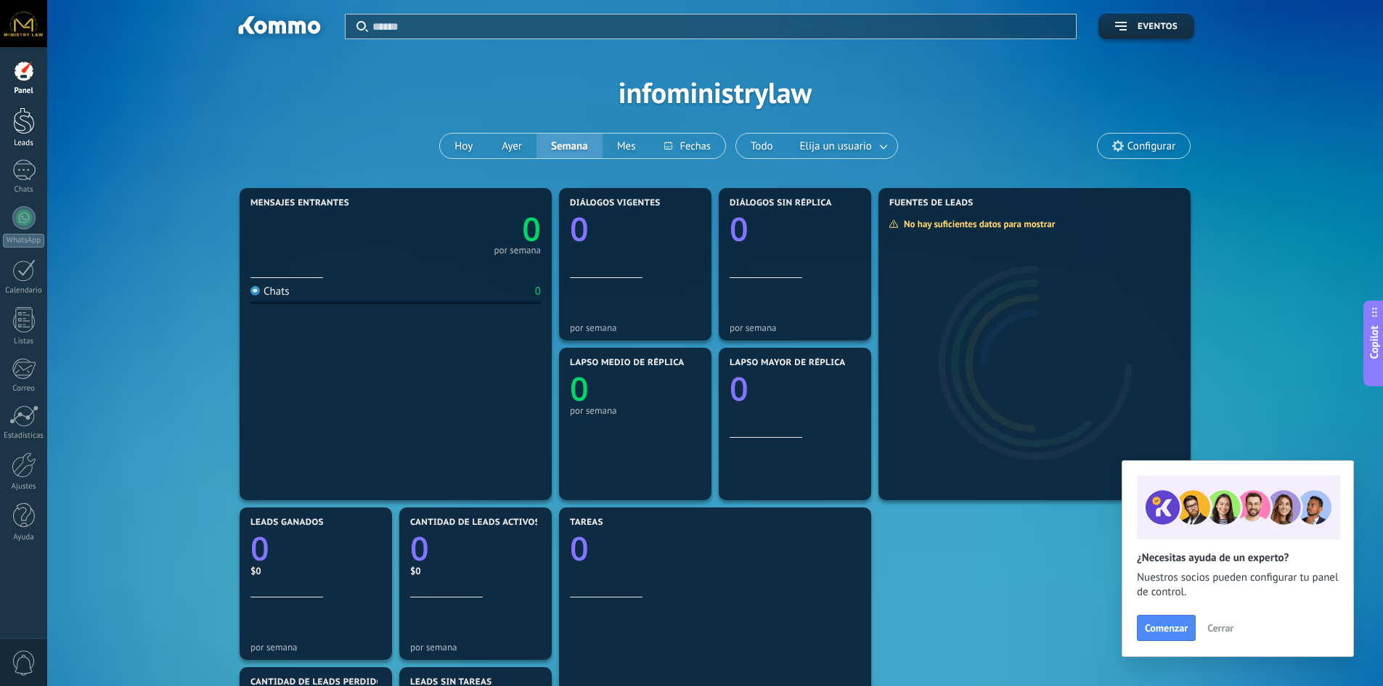
click at [32, 121] on div at bounding box center [24, 120] width 22 height 27
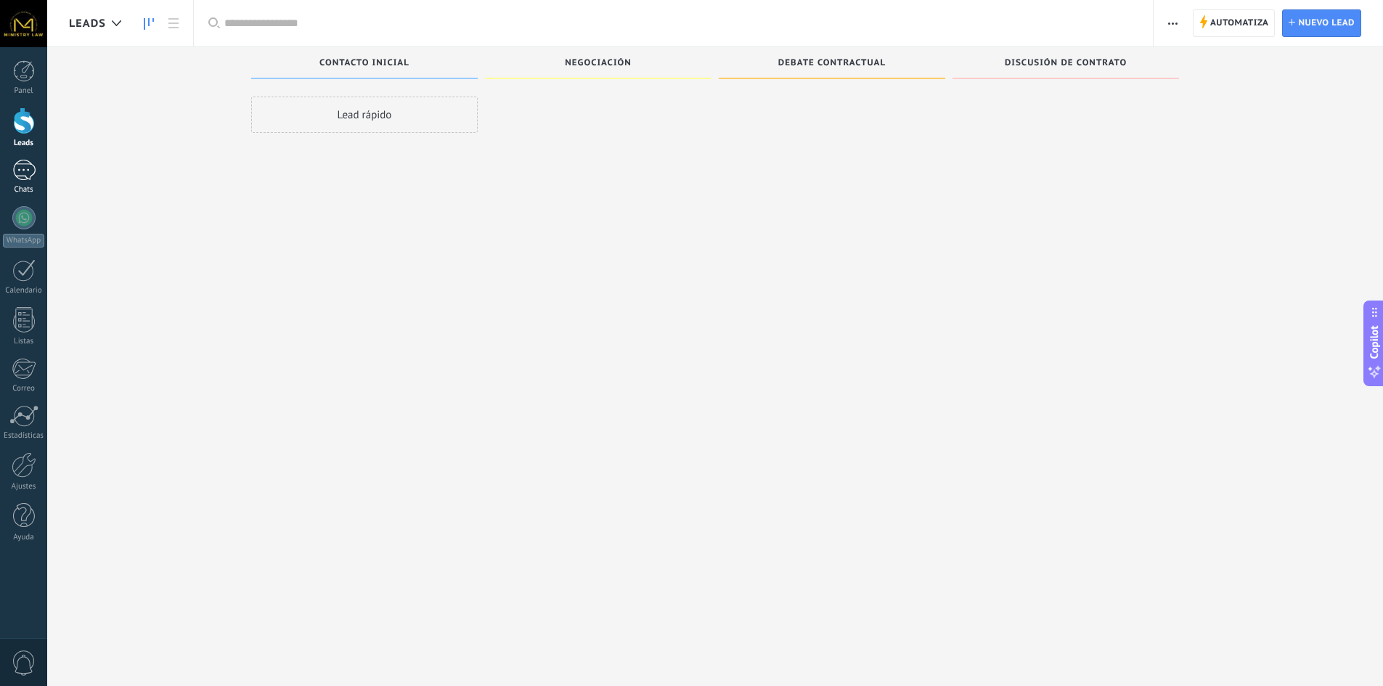
click at [26, 176] on div at bounding box center [23, 170] width 23 height 21
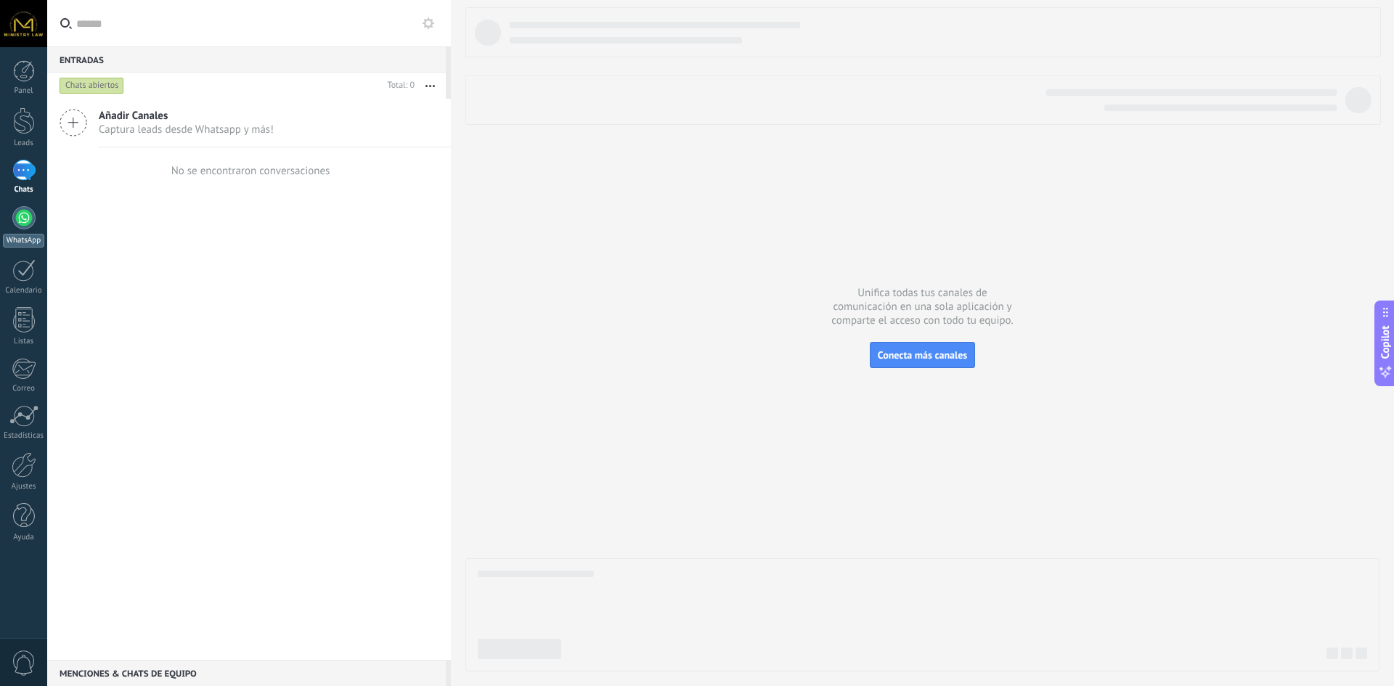
click at [23, 216] on div at bounding box center [23, 217] width 23 height 23
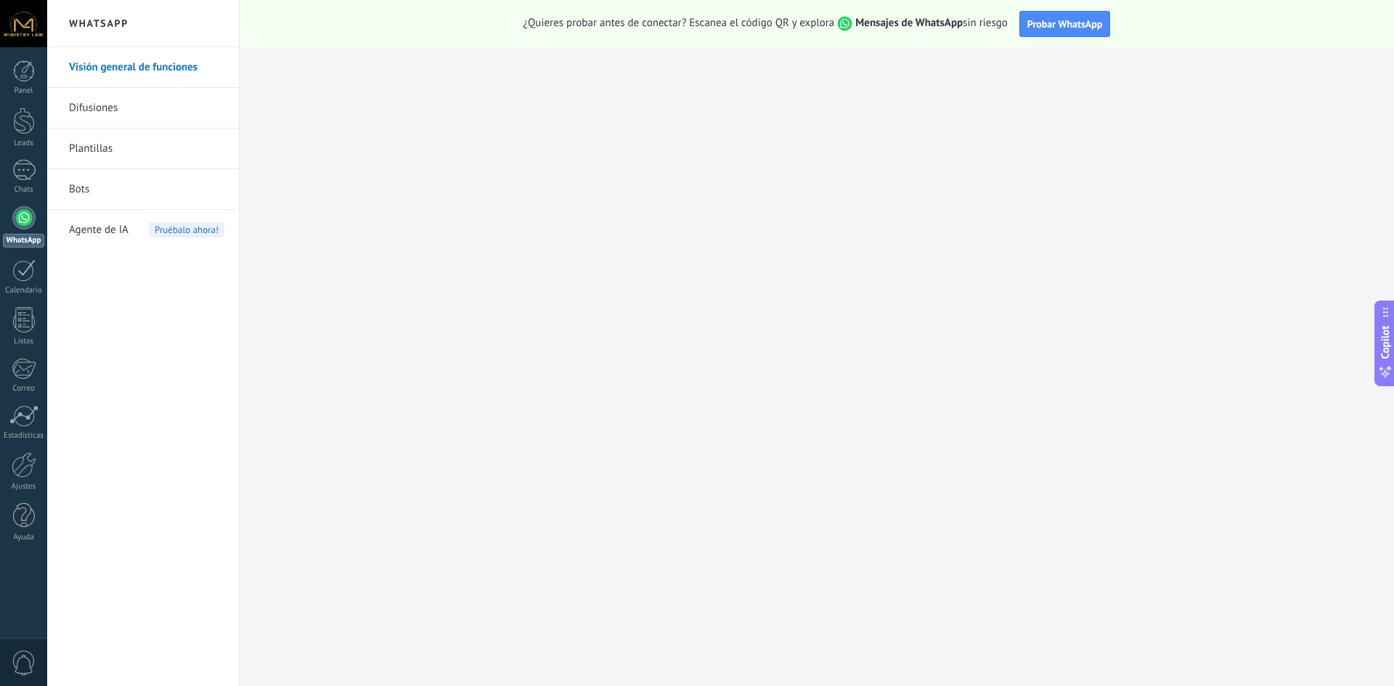
click at [27, 258] on div "Panel Leads Chats WhatsApp Clientes" at bounding box center [23, 308] width 47 height 497
click at [28, 266] on div at bounding box center [23, 270] width 23 height 23
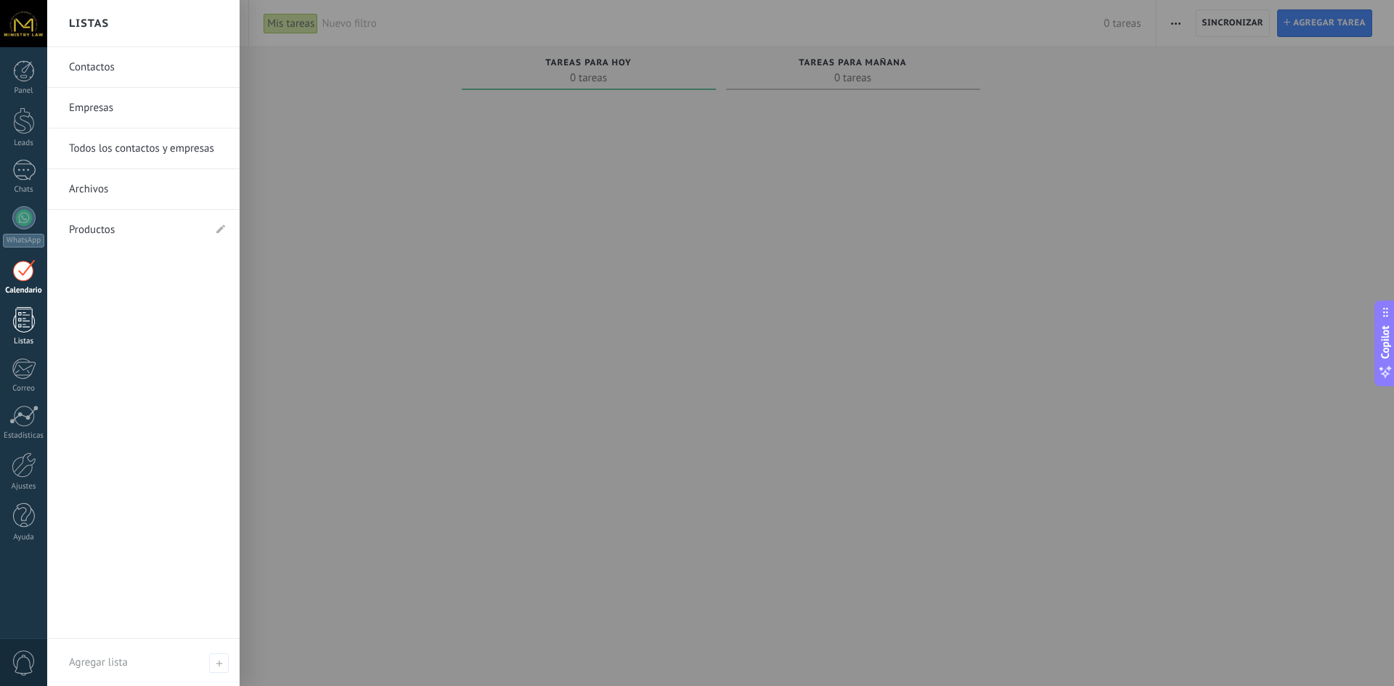
click at [25, 322] on div at bounding box center [24, 319] width 22 height 25
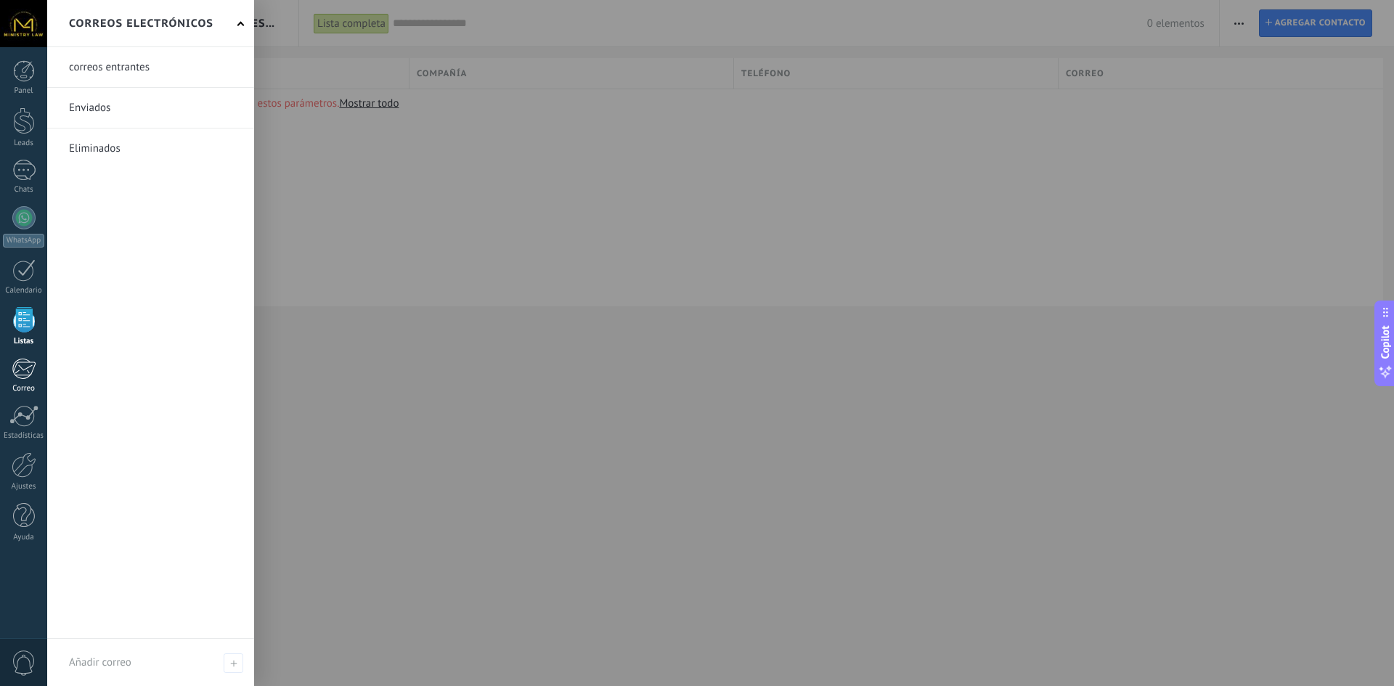
click at [17, 359] on div at bounding box center [24, 369] width 24 height 22
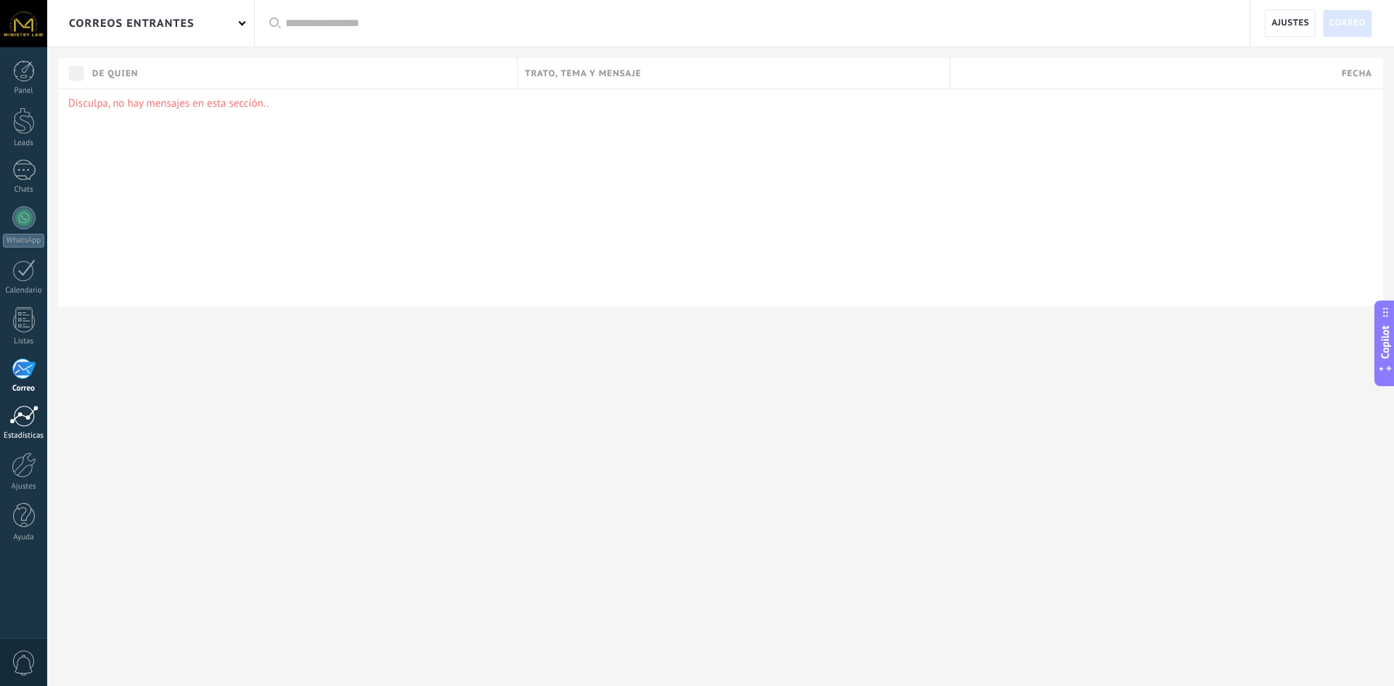
click at [22, 409] on div at bounding box center [23, 416] width 29 height 22
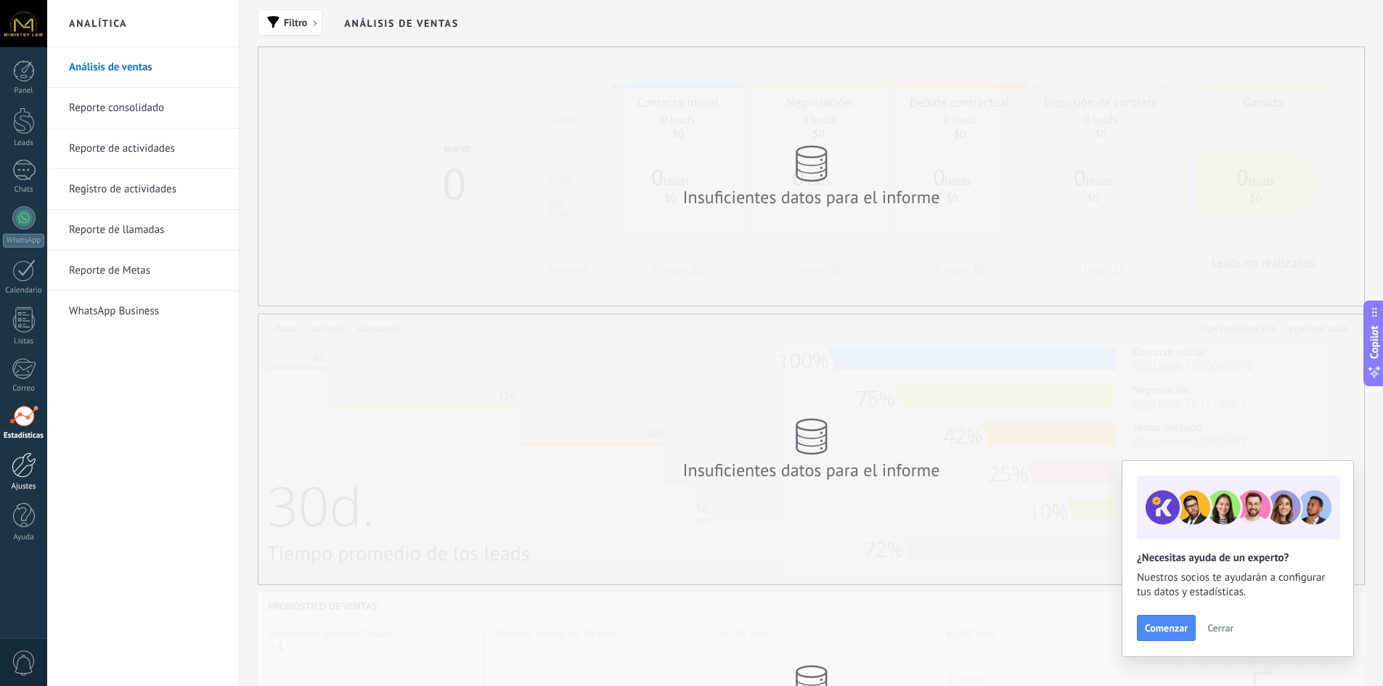
click at [24, 472] on div at bounding box center [24, 464] width 25 height 25
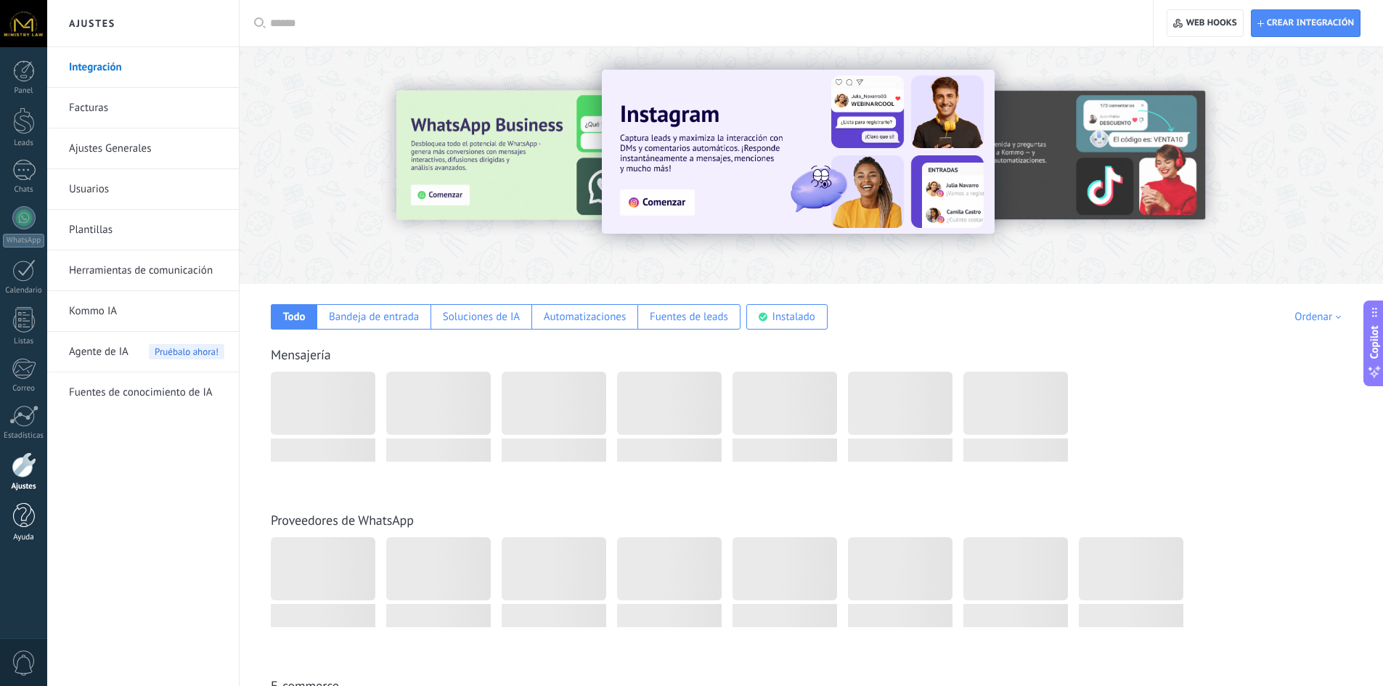
click at [20, 515] on div at bounding box center [24, 515] width 22 height 25
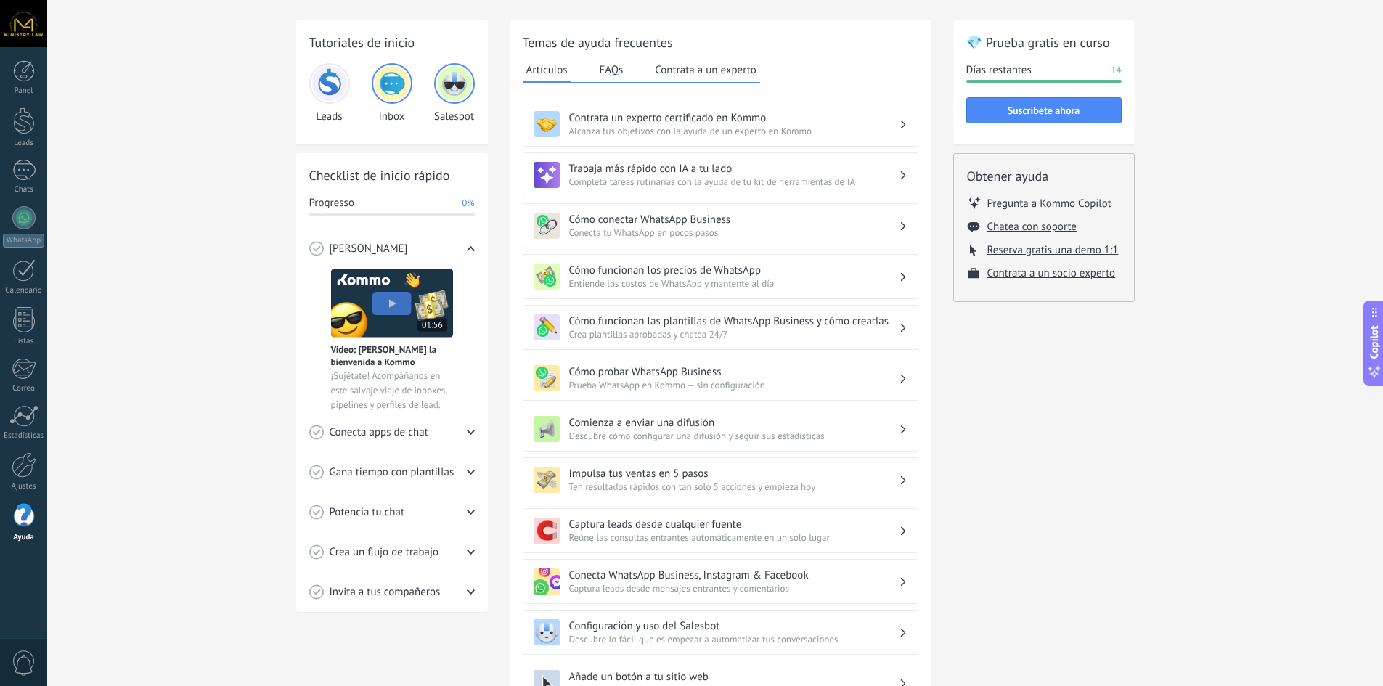
scroll to position [73, 0]
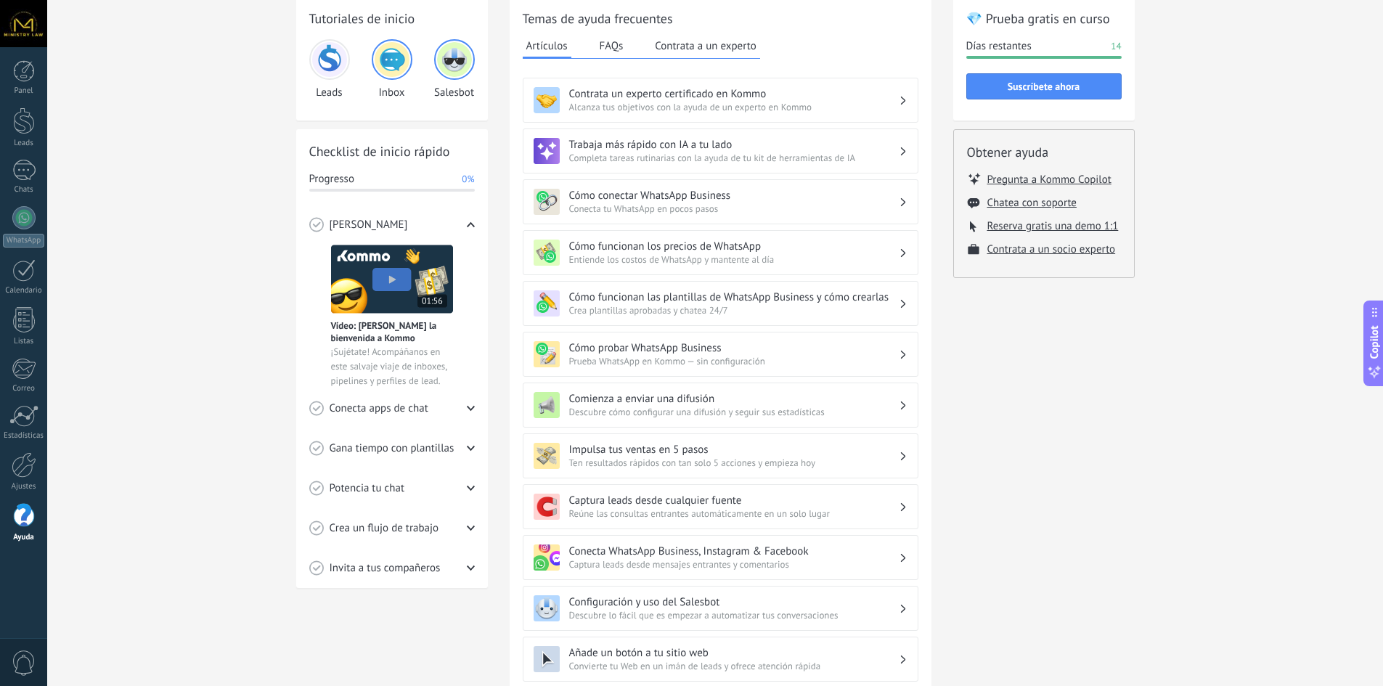
click at [679, 257] on span "Entiende los costos de WhatsApp y mantente al día" at bounding box center [734, 259] width 330 height 12
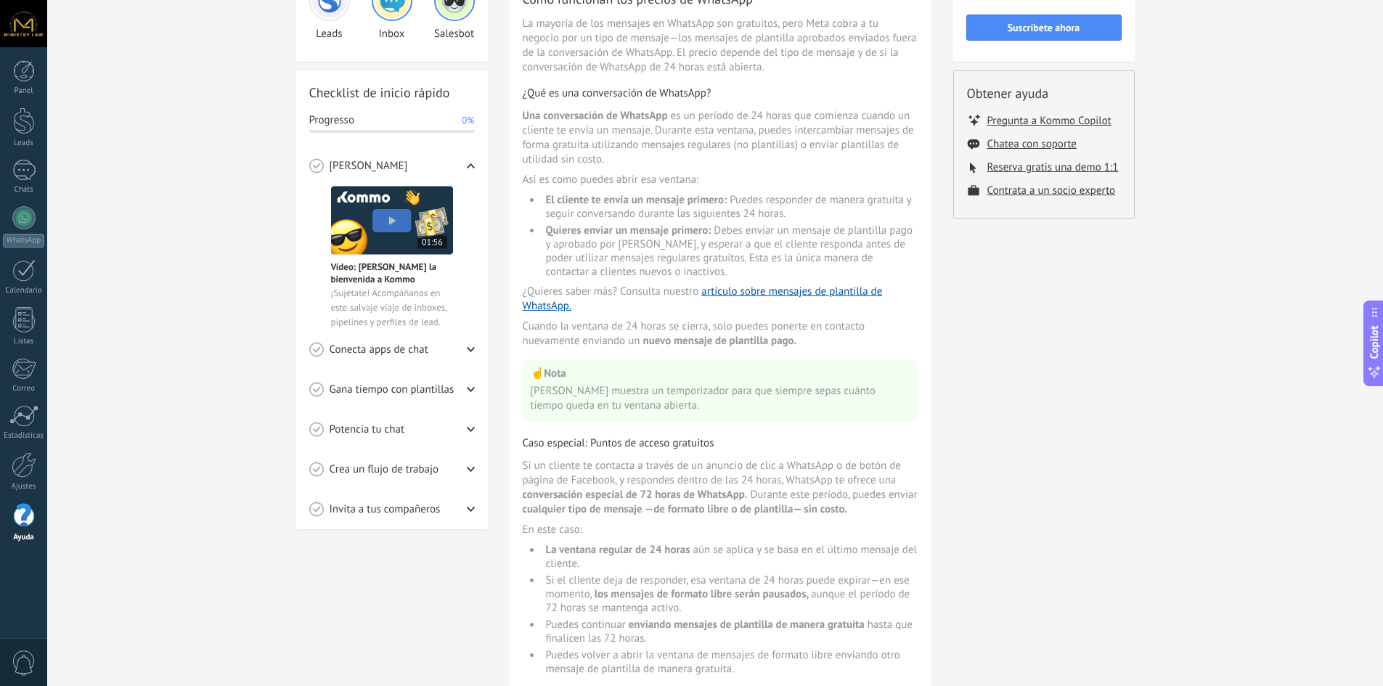
scroll to position [106, 0]
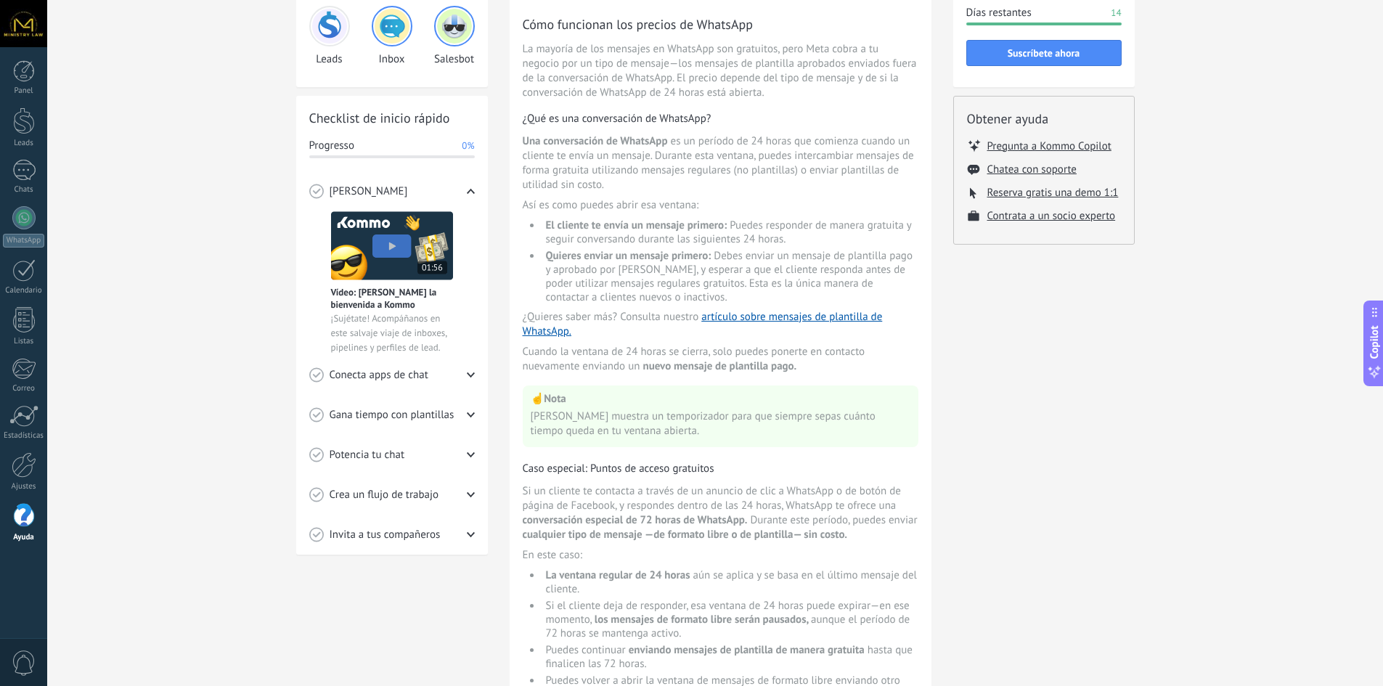
click at [411, 496] on span "Crea un flujo de trabajo" at bounding box center [385, 495] width 110 height 15
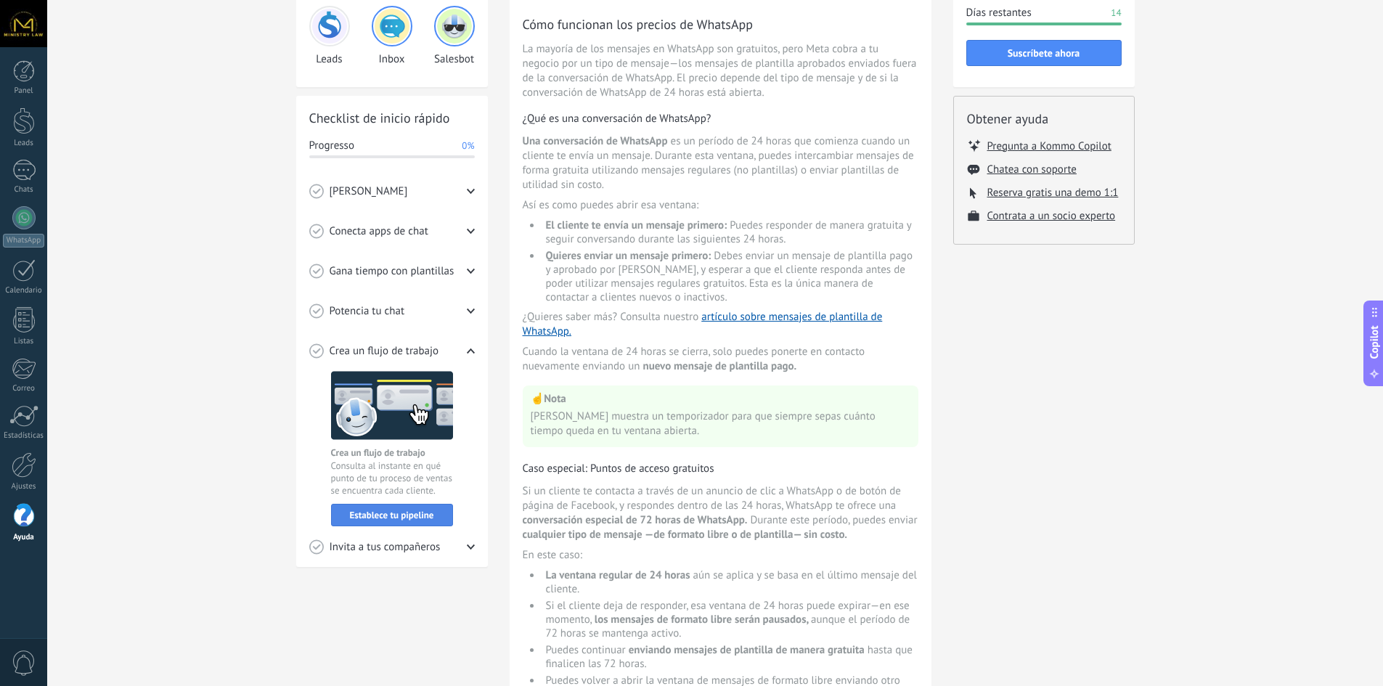
click at [392, 515] on span "Establece tu pipeline" at bounding box center [392, 515] width 84 height 10
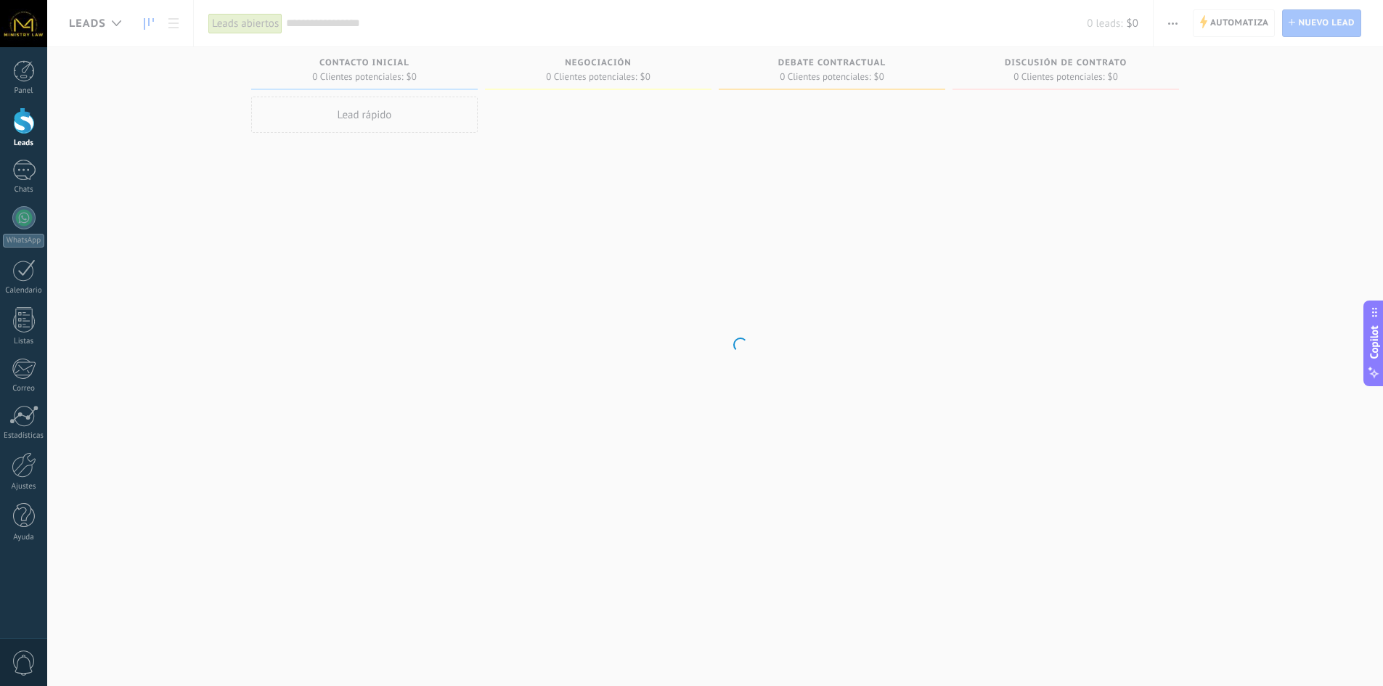
click at [930, 288] on body ".abecls-1,.abecls-2{fill-rule:evenodd}.abecls-2{fill:#fff} .abhcls-1{fill:none}…" at bounding box center [691, 343] width 1383 height 686
click at [21, 29] on div at bounding box center [23, 23] width 47 height 47
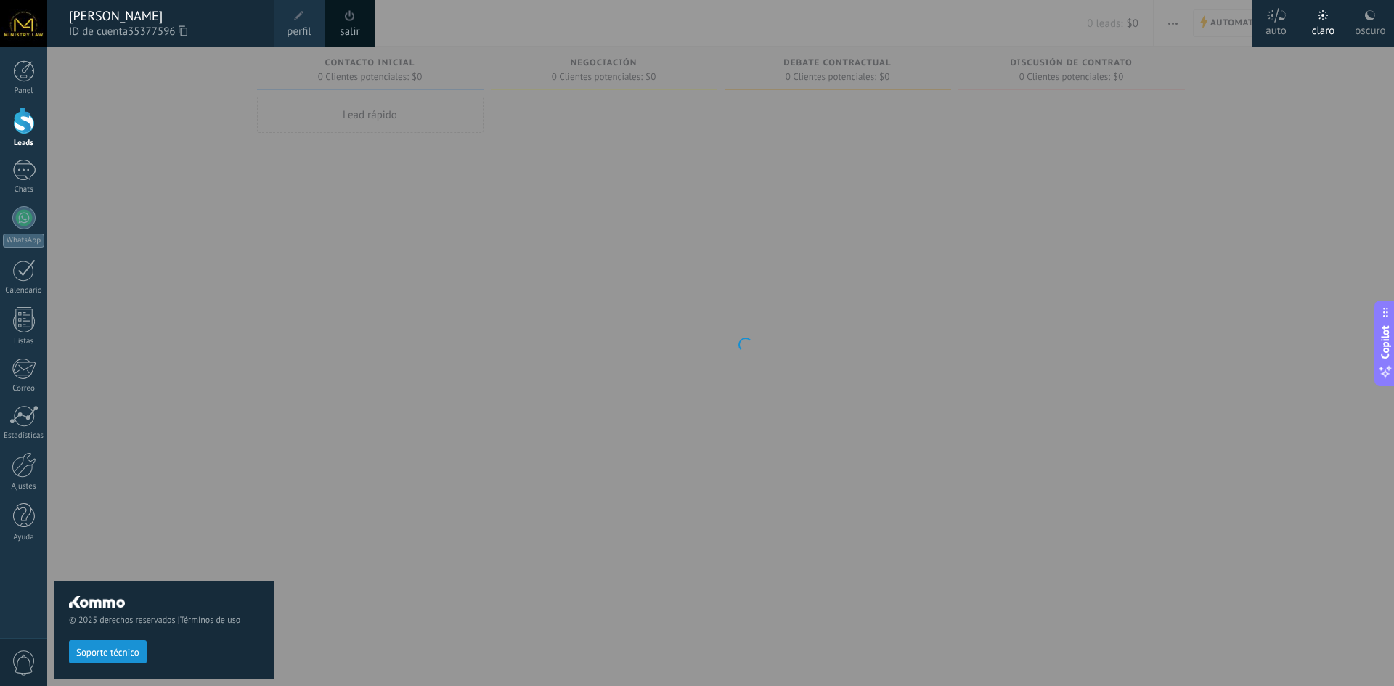
drag, startPoint x: 668, startPoint y: 214, endPoint x: 662, endPoint y: 220, distance: 8.2
click at [664, 219] on div at bounding box center [744, 343] width 1394 height 686
click at [23, 497] on div "Panel Leads Chats WhatsApp Clientes" at bounding box center [23, 308] width 47 height 497
click at [23, 515] on div at bounding box center [24, 515] width 22 height 25
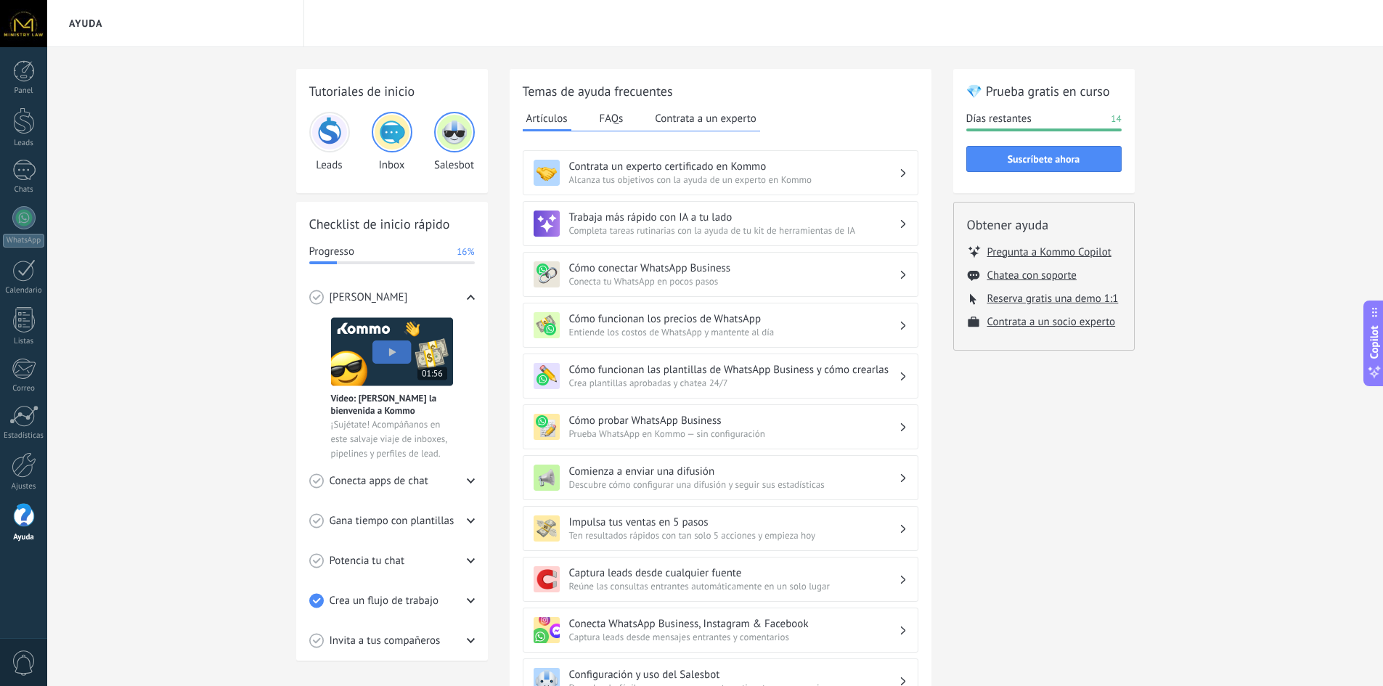
scroll to position [73, 0]
